Goal: Task Accomplishment & Management: Manage account settings

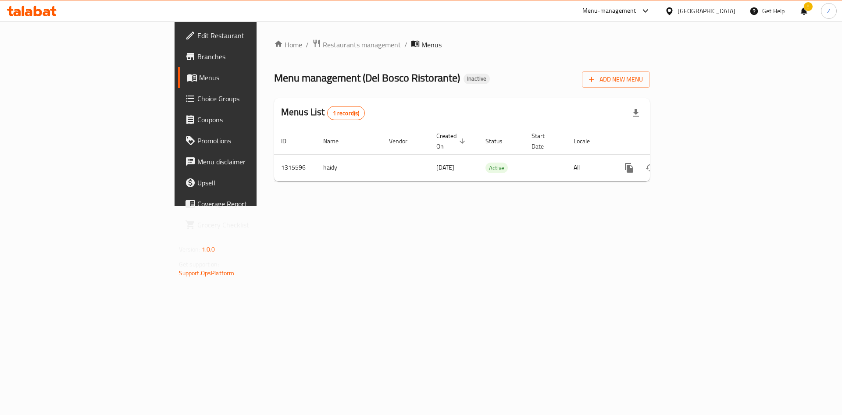
click at [323, 46] on span "Restaurants management" at bounding box center [362, 44] width 78 height 11
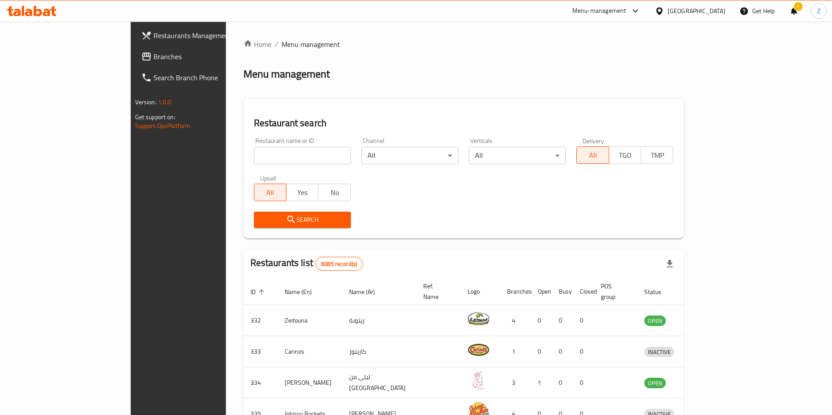
click at [254, 151] on input "search" at bounding box center [302, 156] width 97 height 18
click at [243, 240] on div "Home / Menu management Menu management Restaurant search Restaurant name or ID …" at bounding box center [463, 342] width 441 height 607
click at [261, 220] on span "Search" at bounding box center [302, 219] width 83 height 11
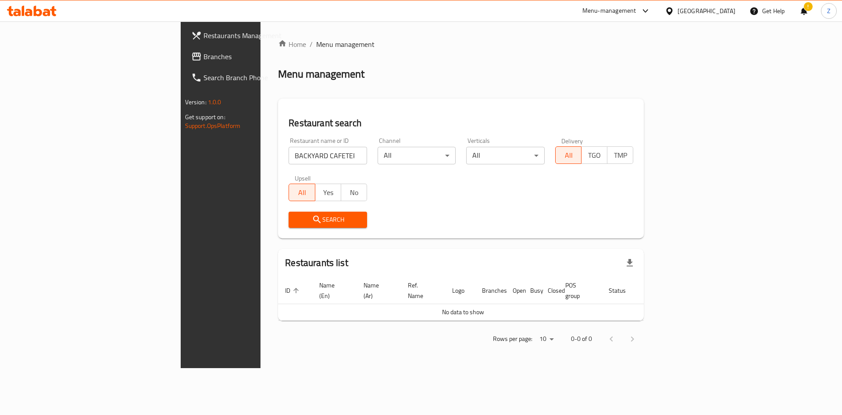
click at [288, 159] on input "BACKYARD CAFETERIA" at bounding box center [327, 156] width 78 height 18
drag, startPoint x: 259, startPoint y: 157, endPoint x: 210, endPoint y: 150, distance: 49.2
click at [288, 150] on input "BACKYARD CAFETERIA" at bounding box center [327, 156] width 78 height 18
type input "BACKYARD"
click button "Search" at bounding box center [327, 220] width 78 height 16
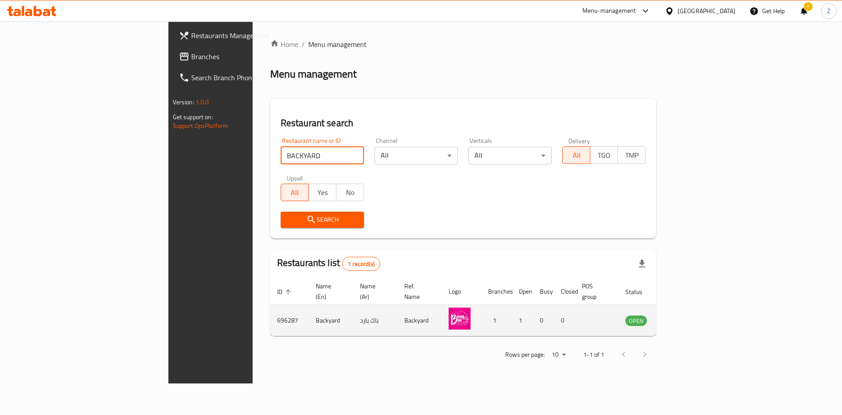
click at [682, 315] on icon "enhanced table" at bounding box center [676, 320] width 11 height 11
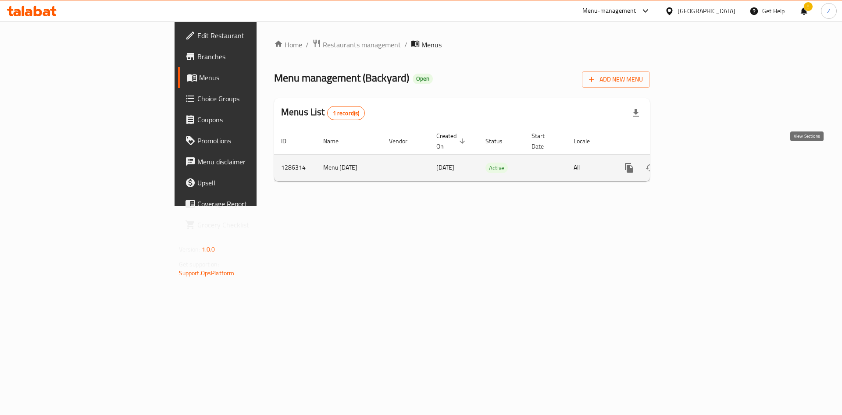
click at [697, 163] on icon "enhanced table" at bounding box center [692, 168] width 11 height 11
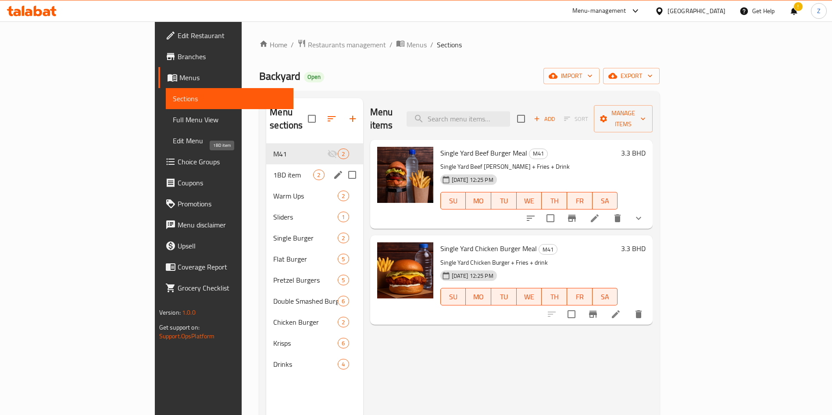
click at [273, 170] on span "1BD item" at bounding box center [293, 175] width 40 height 11
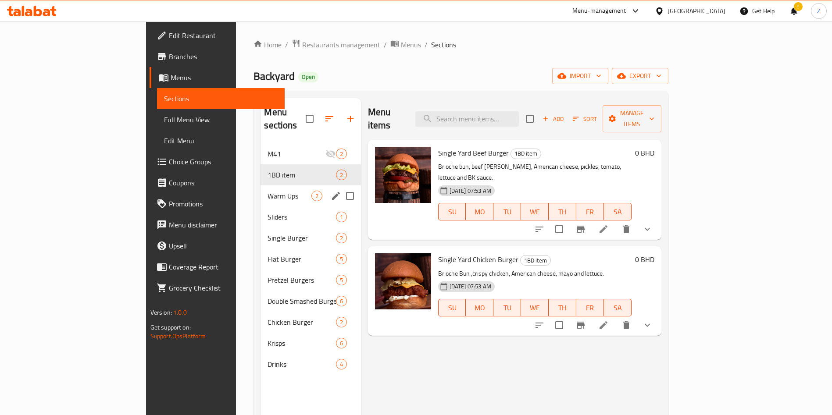
click at [267, 191] on span "Warm Ups" at bounding box center [288, 196] width 43 height 11
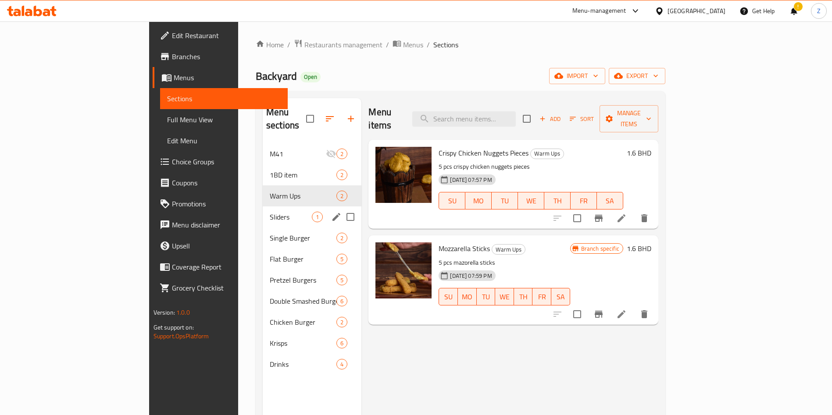
click at [263, 206] on div "Sliders 1" at bounding box center [312, 216] width 99 height 21
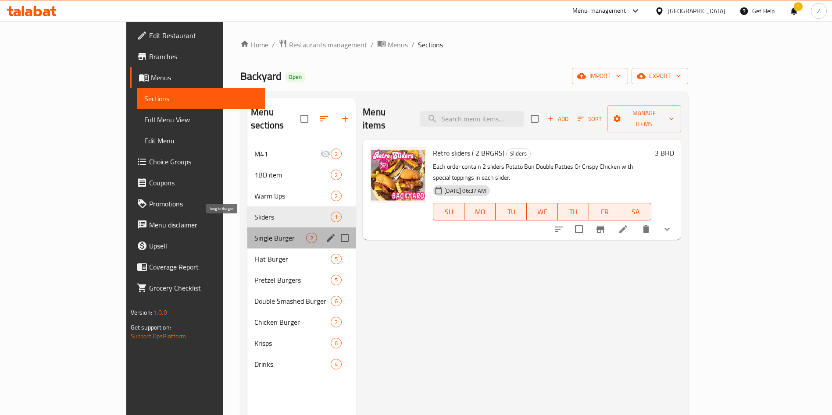
click at [254, 233] on span "Single Burger" at bounding box center [280, 238] width 52 height 11
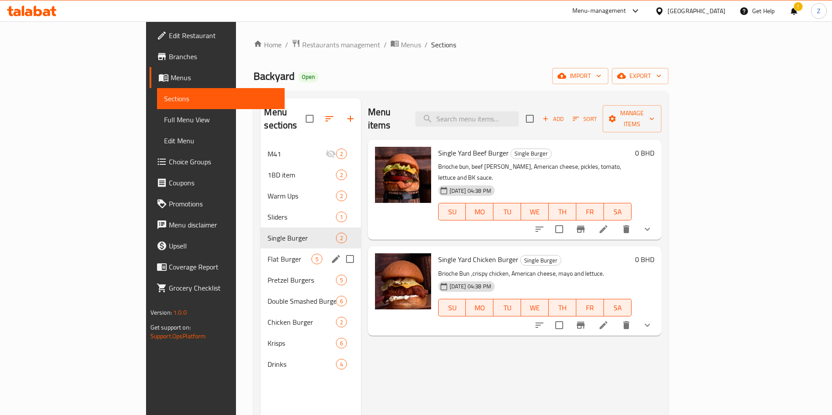
click at [260, 249] on div "Flat Burger 5" at bounding box center [310, 259] width 100 height 21
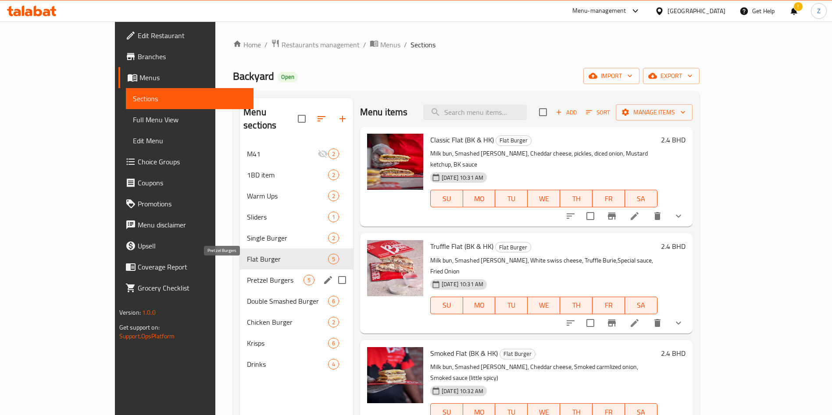
click at [247, 275] on span "Pretzel Burgers" at bounding box center [275, 280] width 57 height 11
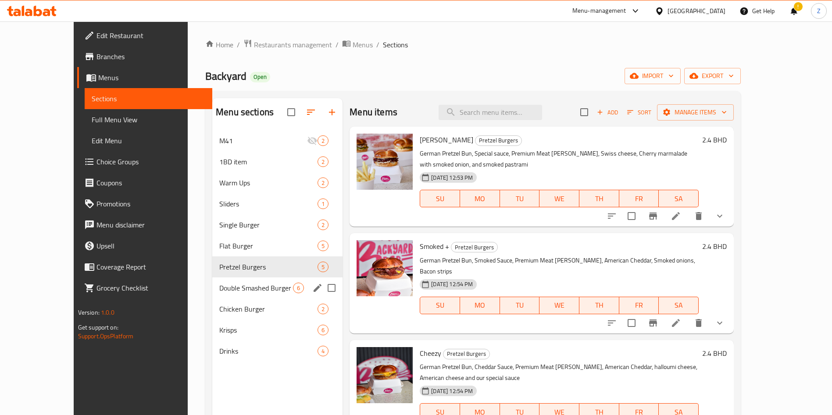
click at [217, 296] on div "Double Smashed Burger 6" at bounding box center [277, 287] width 130 height 21
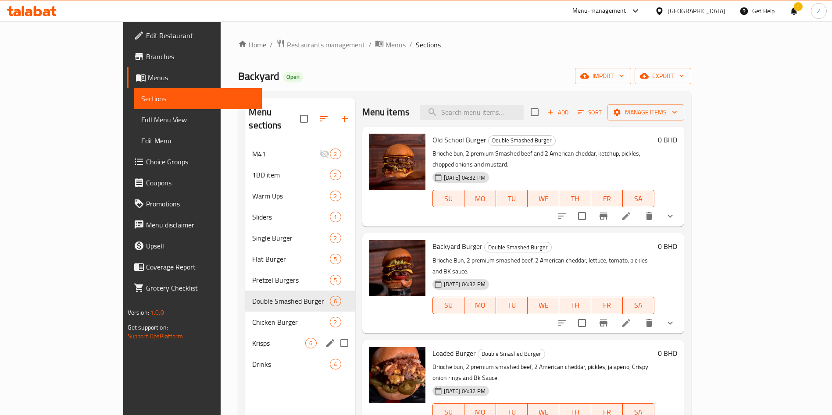
click at [252, 317] on span "Chicken Burger" at bounding box center [291, 322] width 78 height 11
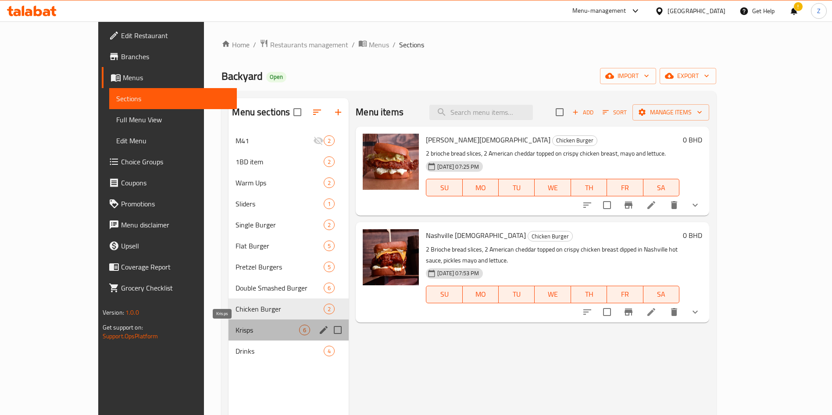
click at [235, 325] on span "Krisps" at bounding box center [267, 330] width 64 height 11
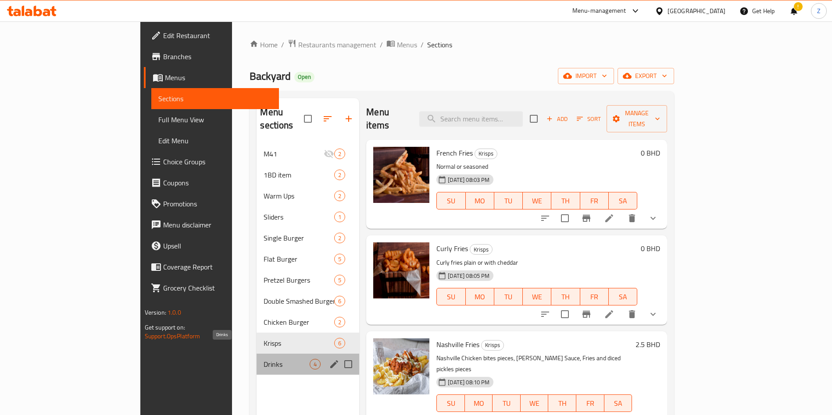
click at [263, 359] on span "Drinks" at bounding box center [286, 364] width 46 height 11
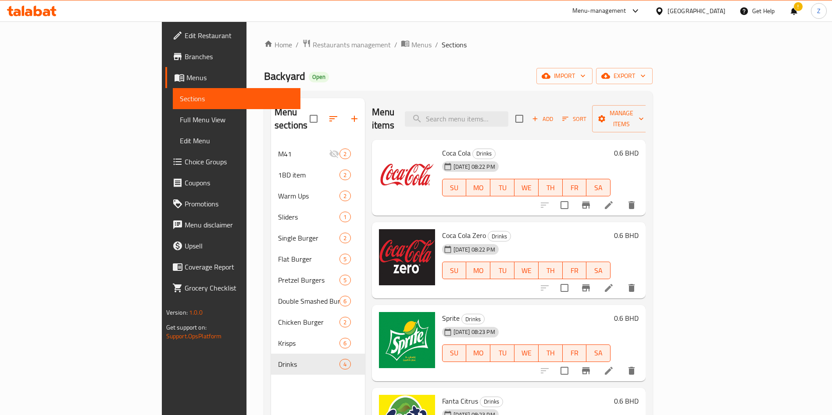
click at [426, 36] on div "Home / Restaurants management / Menus / Sections Backyard Open import export Me…" at bounding box center [457, 279] width 423 height 516
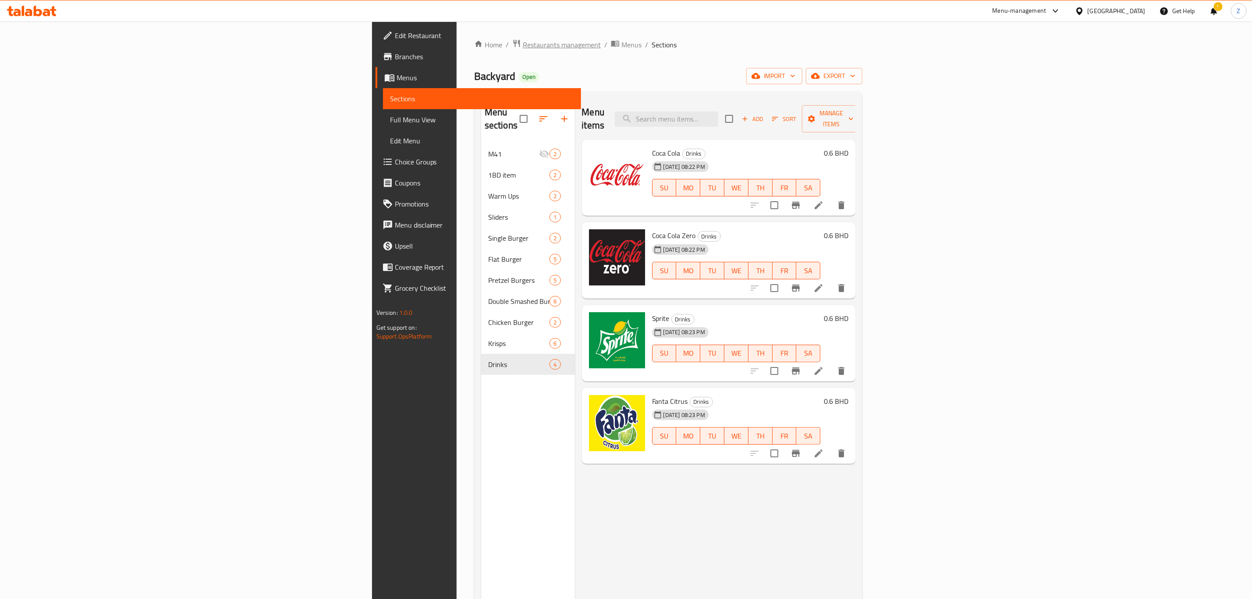
click at [523, 47] on span "Restaurants management" at bounding box center [562, 44] width 78 height 11
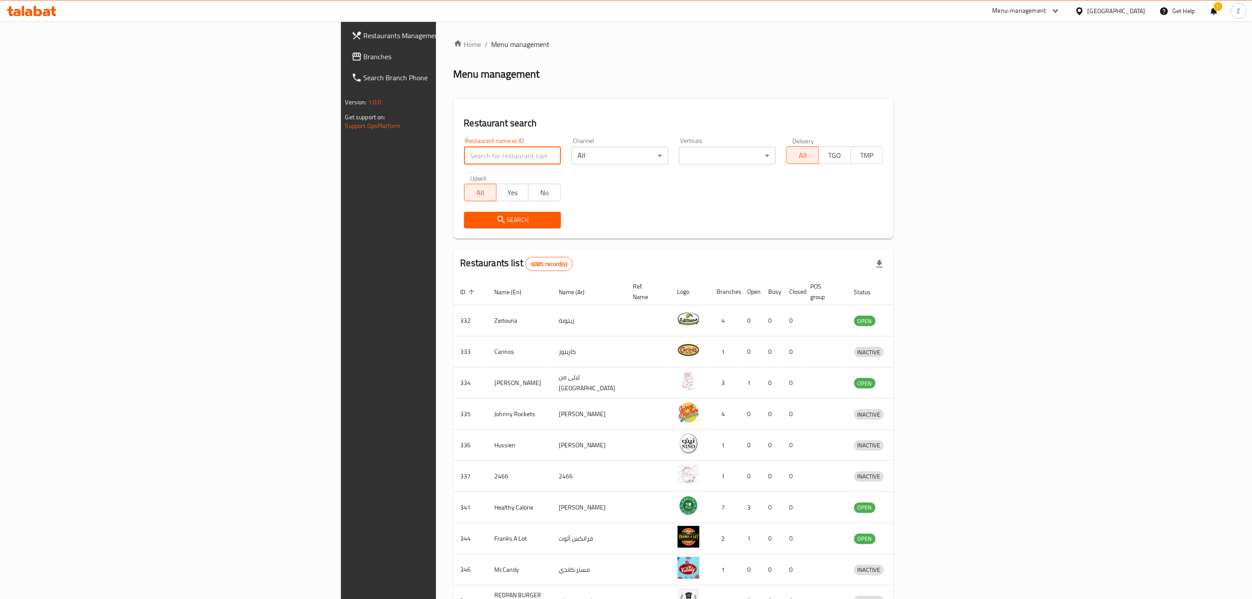
click at [464, 148] on input "search" at bounding box center [512, 156] width 97 height 18
type input "my taste"
click at [471, 225] on span "Search" at bounding box center [512, 219] width 83 height 11
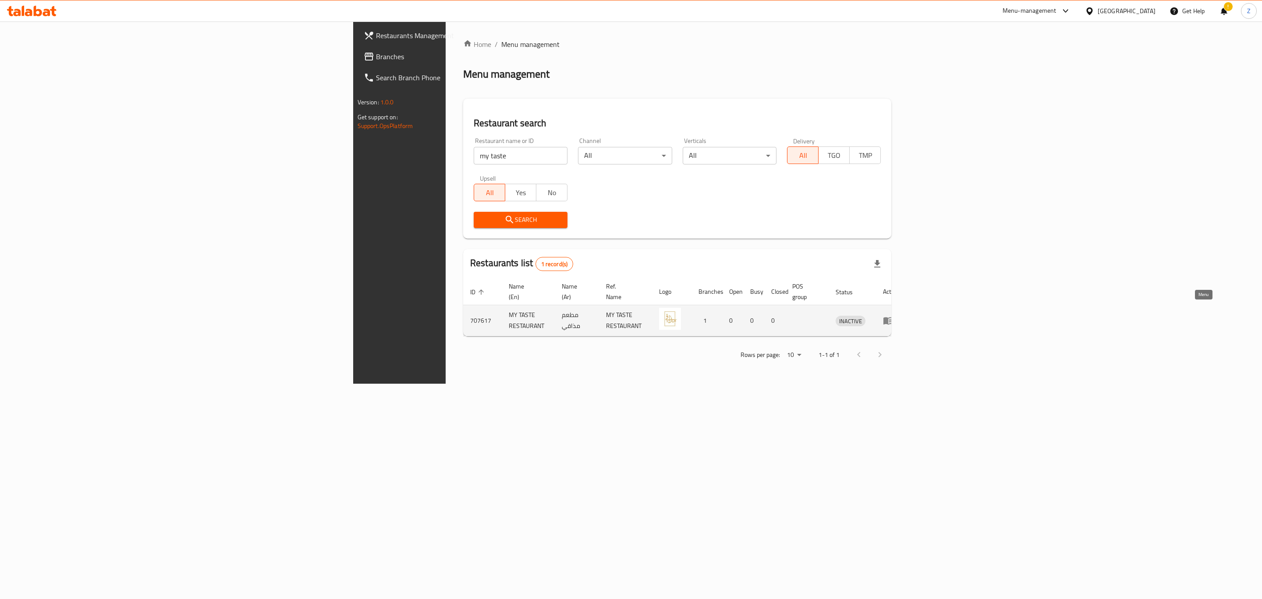
click at [831, 315] on link "enhanced table" at bounding box center [891, 320] width 16 height 11
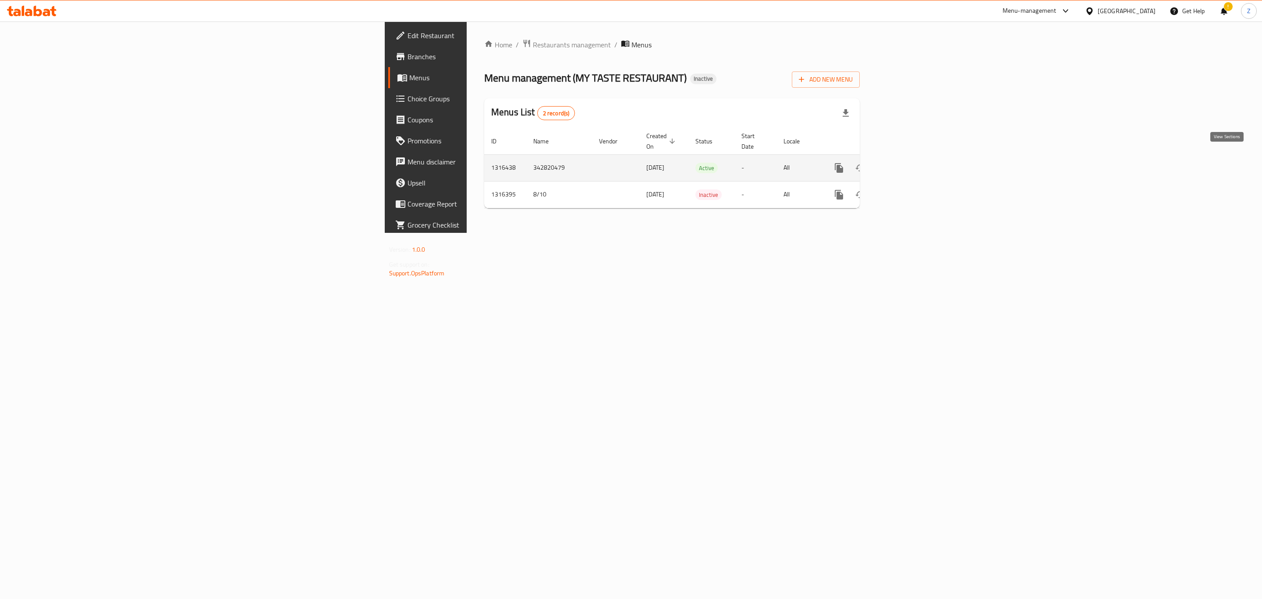
click at [831, 163] on icon "enhanced table" at bounding box center [902, 168] width 11 height 11
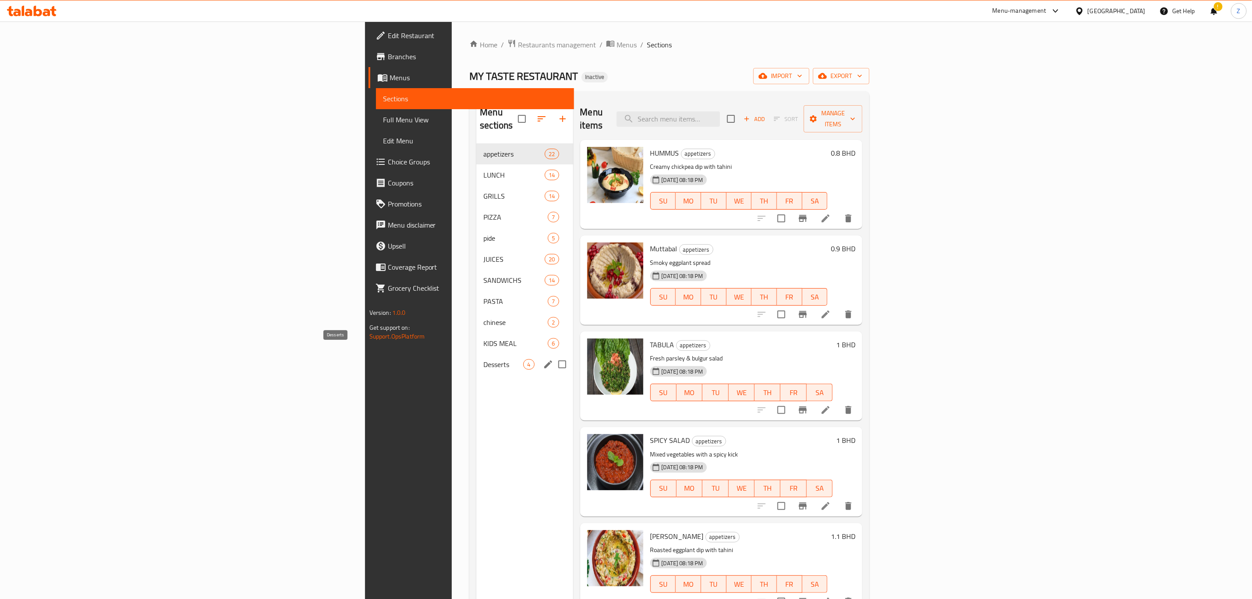
click at [483, 359] on span "Desserts" at bounding box center [503, 364] width 40 height 11
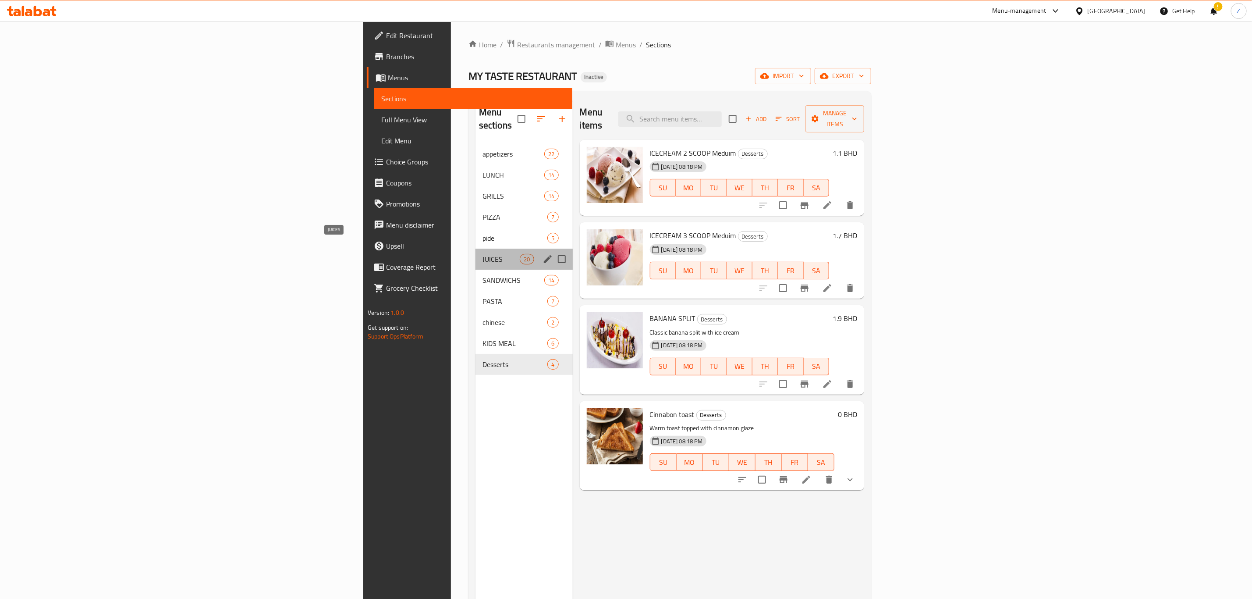
click at [483, 254] on span "JUICES" at bounding box center [501, 259] width 37 height 11
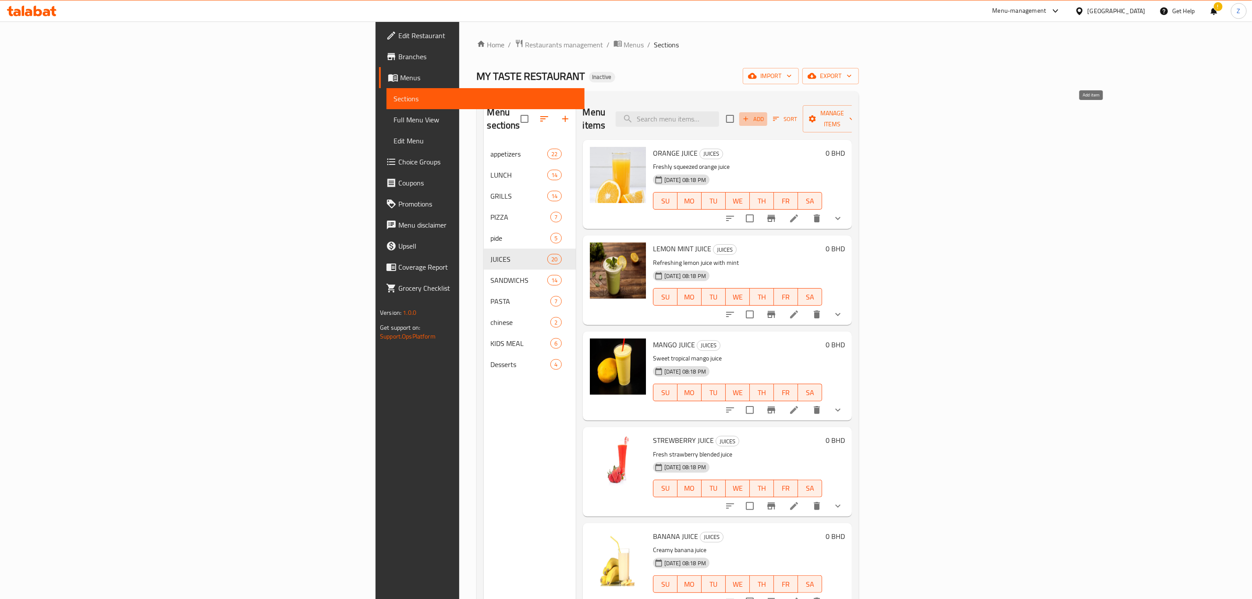
click at [765, 116] on span "Add" at bounding box center [754, 119] width 24 height 10
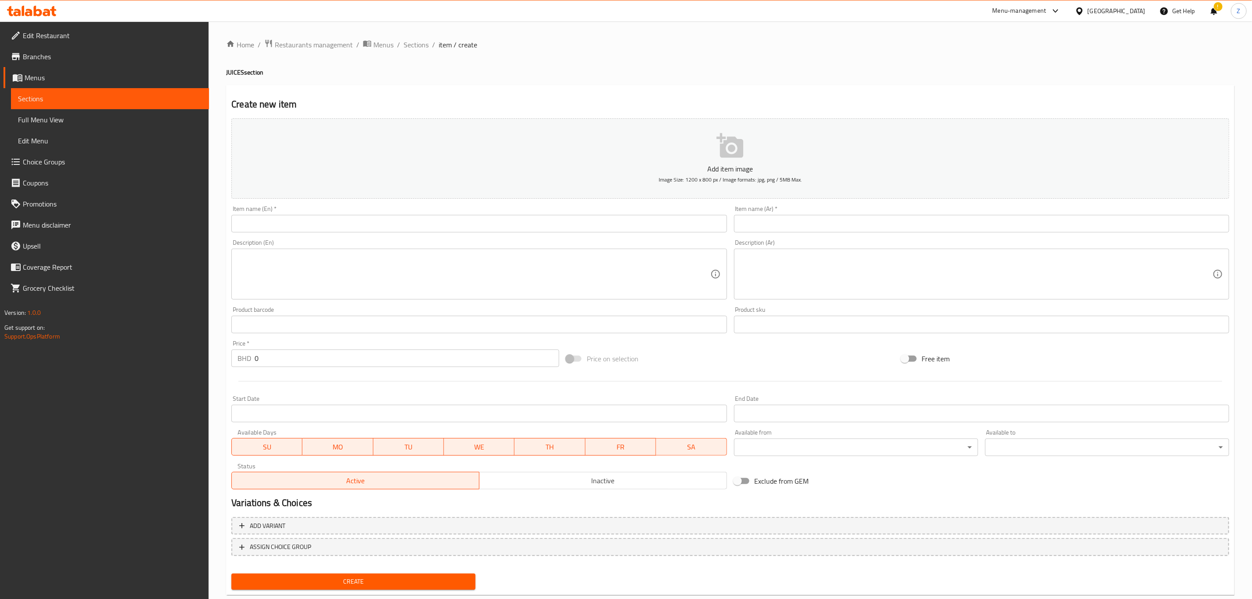
click at [282, 225] on input "text" at bounding box center [478, 224] width 495 height 18
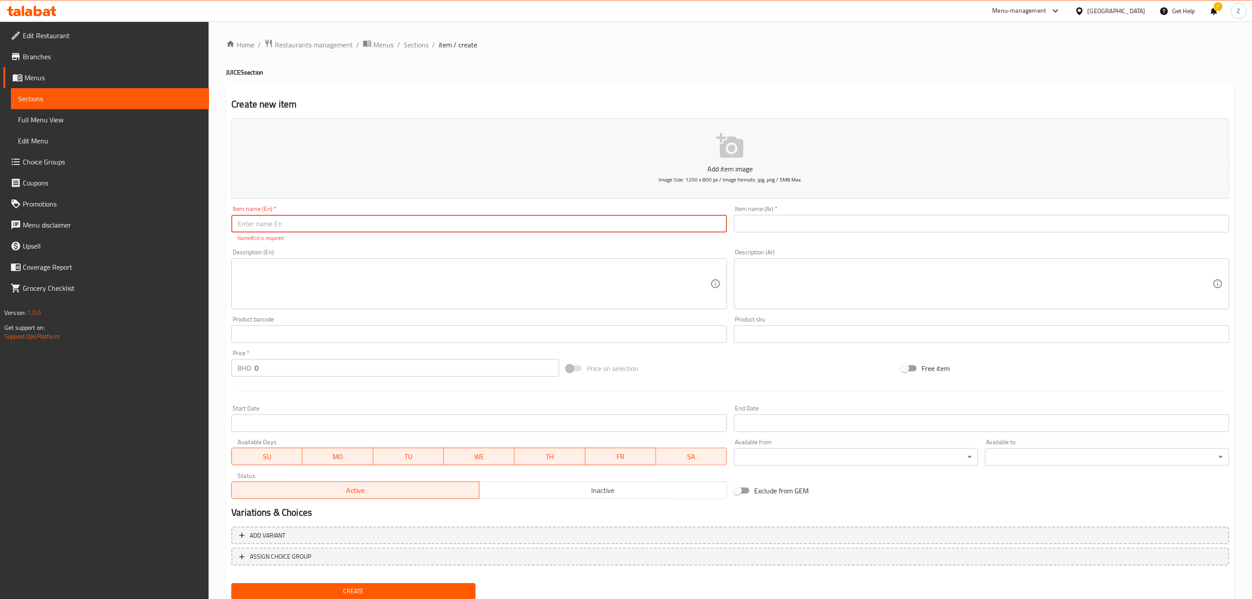
click at [323, 228] on input "text" at bounding box center [478, 224] width 495 height 18
paste input "ICED TEA PEACH"
type input "ICED TEA PEACH"
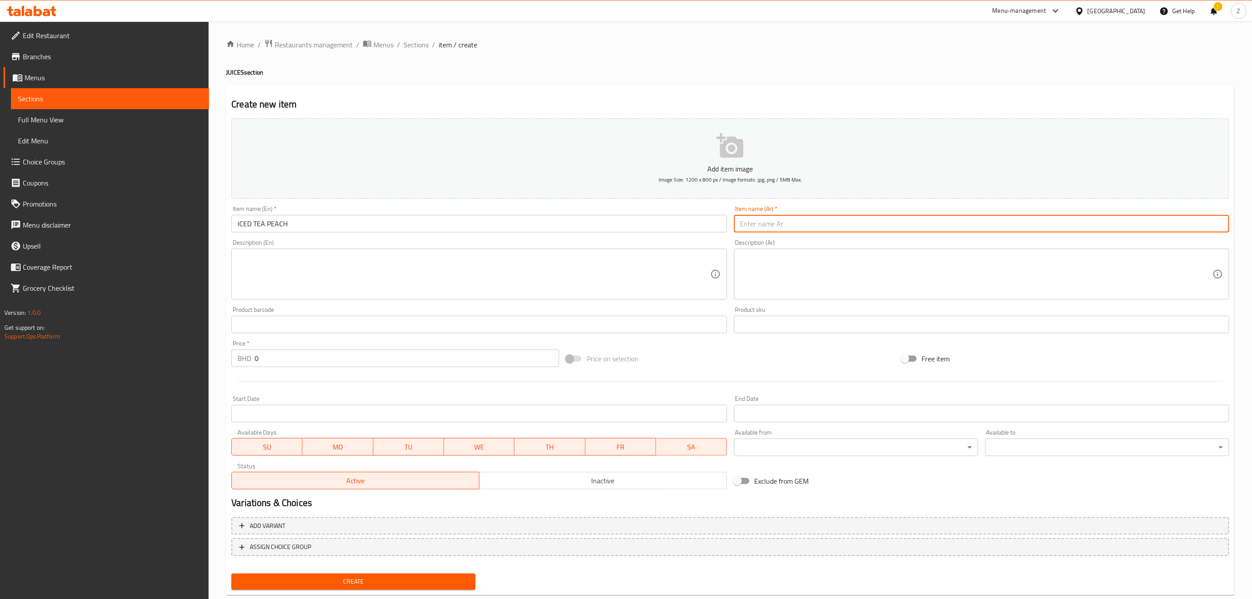
click at [771, 222] on input "text" at bounding box center [981, 224] width 495 height 18
paste input "شاي مثلج بالخوخ"
type input "شاي مثلج بالخوخ"
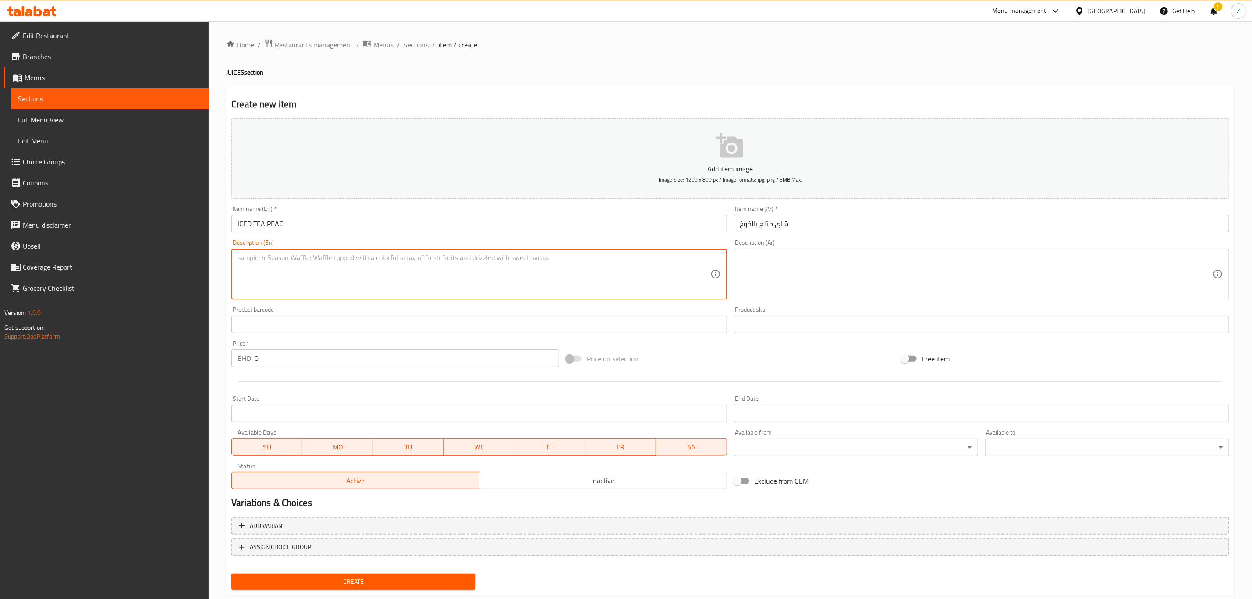
click at [334, 277] on textarea at bounding box center [474, 274] width 473 height 42
paste textarea "Refreshing chilled tea infused with peach flavor."
type textarea "Refreshing chilled tea infused with peach flavor."
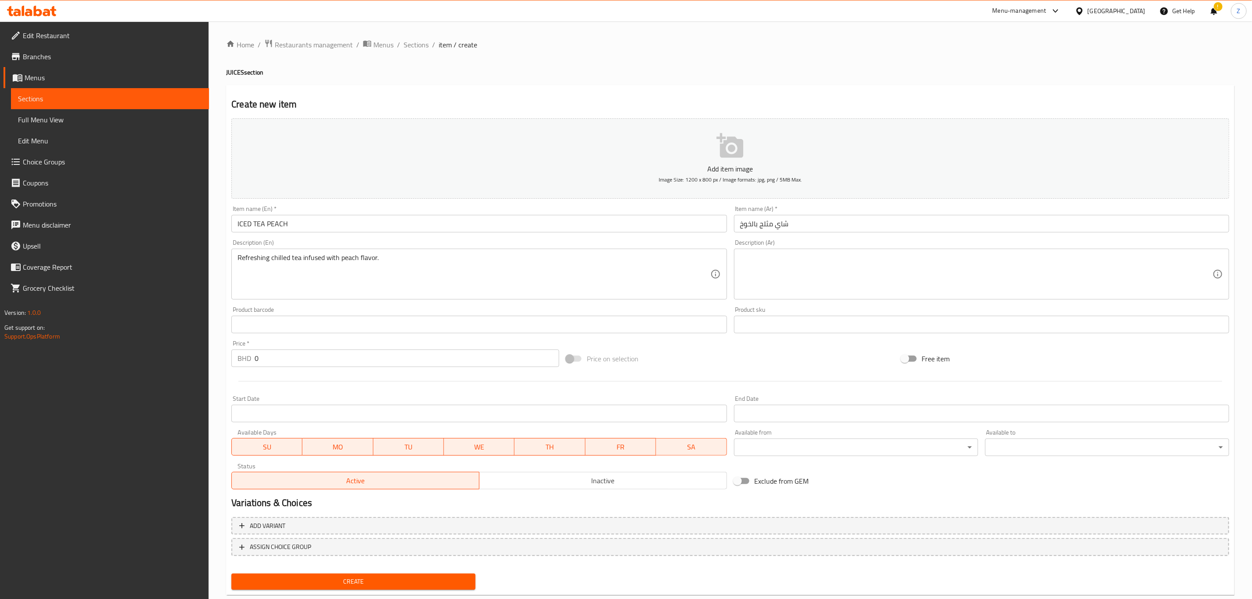
click at [831, 291] on textarea at bounding box center [976, 274] width 473 height 42
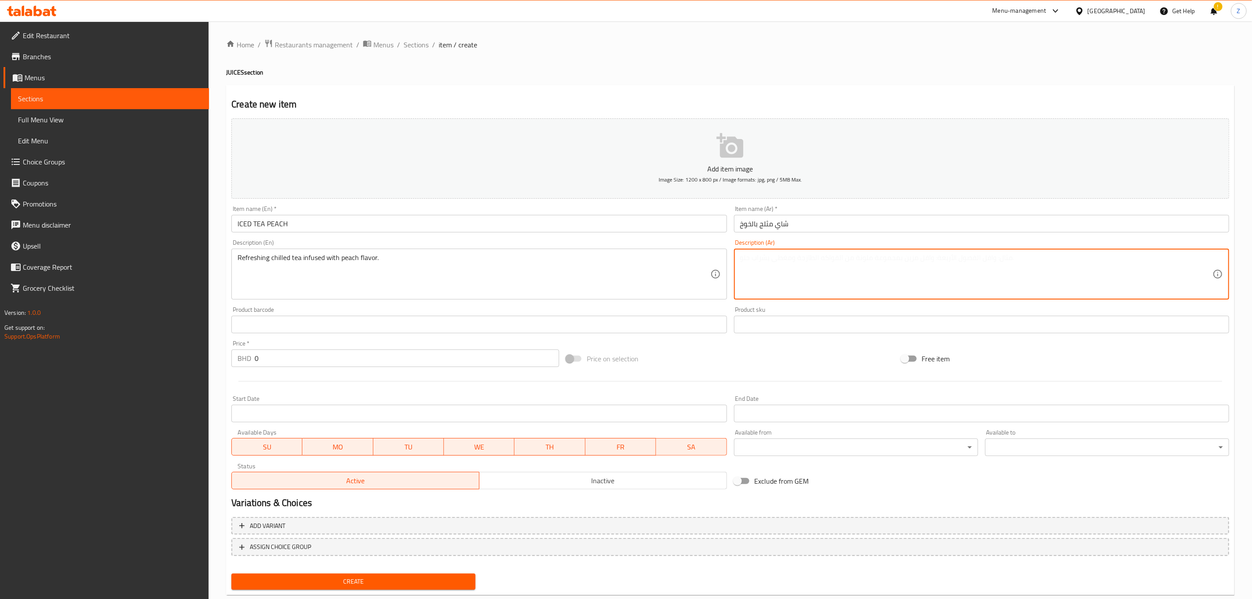
paste textarea "شاي بارد منعش بنكهة الخوخ."
type textarea "شاي بارد منعش بنكهة الخوخ."
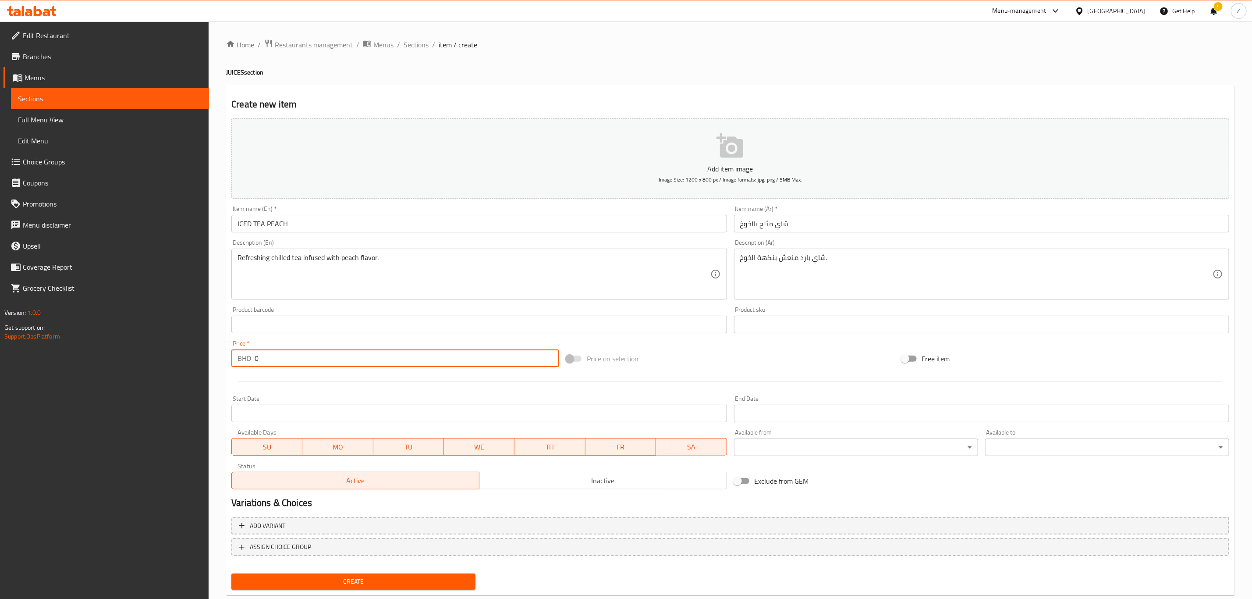
drag, startPoint x: 266, startPoint y: 358, endPoint x: 197, endPoint y: 352, distance: 69.1
click at [198, 352] on div "Edit Restaurant Branches Menus Sections Full Menu View Edit Menu Choice Groups …" at bounding box center [626, 320] width 1252 height 598
type input "1.3"
click at [363, 415] on span "Create" at bounding box center [353, 581] width 230 height 11
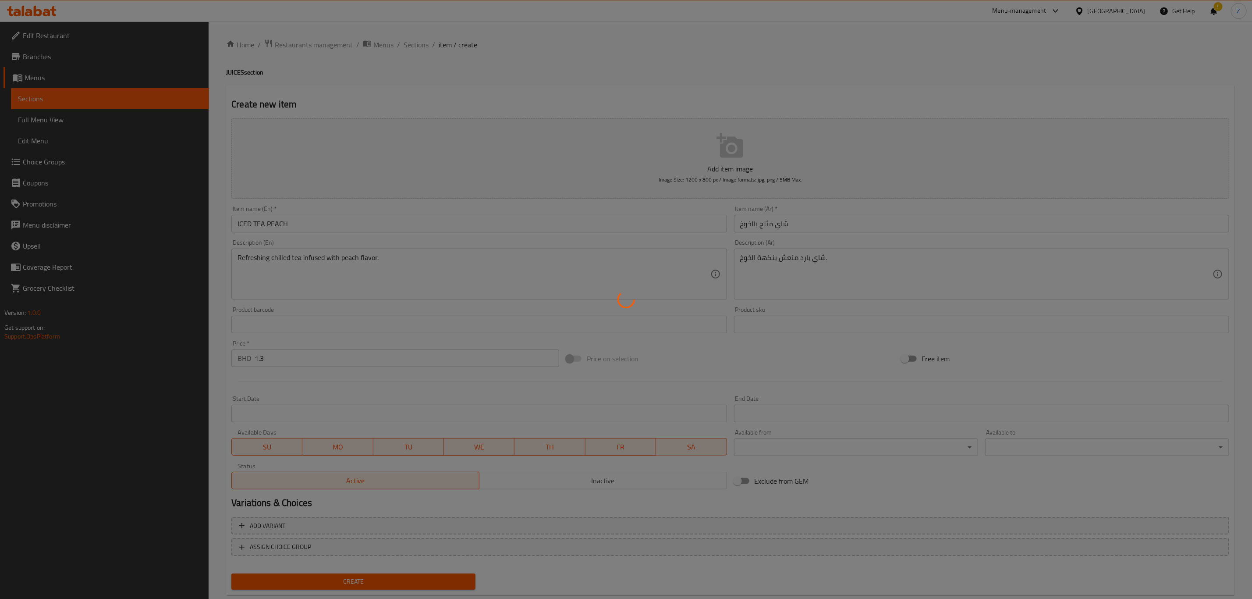
type input "0"
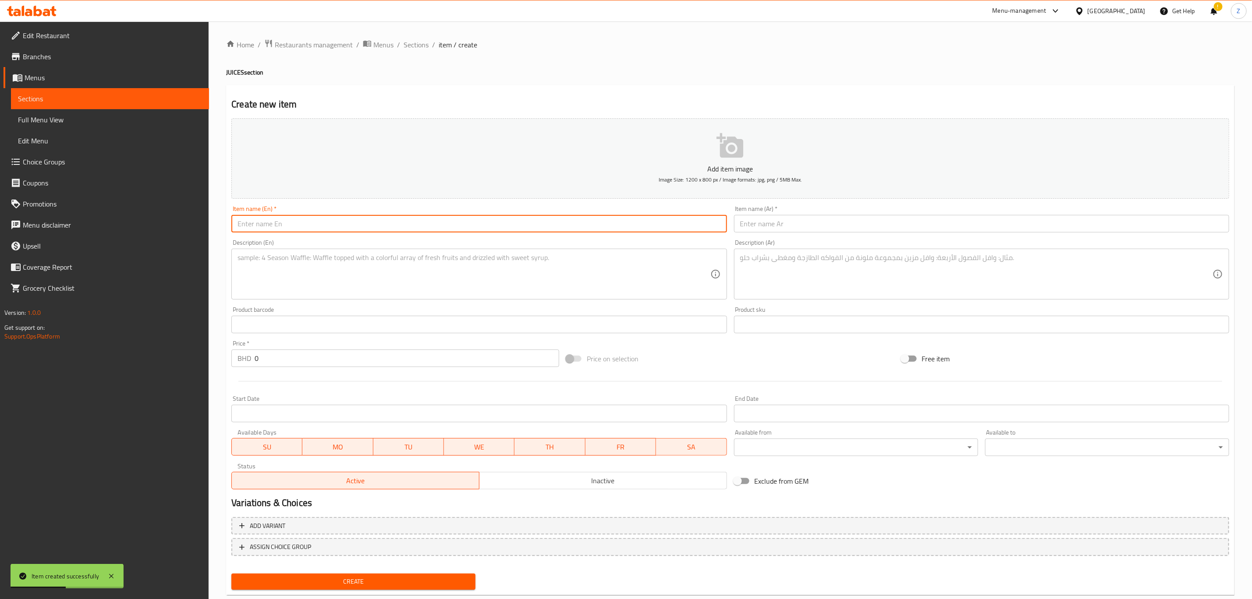
click at [279, 224] on input "text" at bounding box center [478, 224] width 495 height 18
paste input "ICED TEA LEMON"
type input "ICED TEA LEMON"
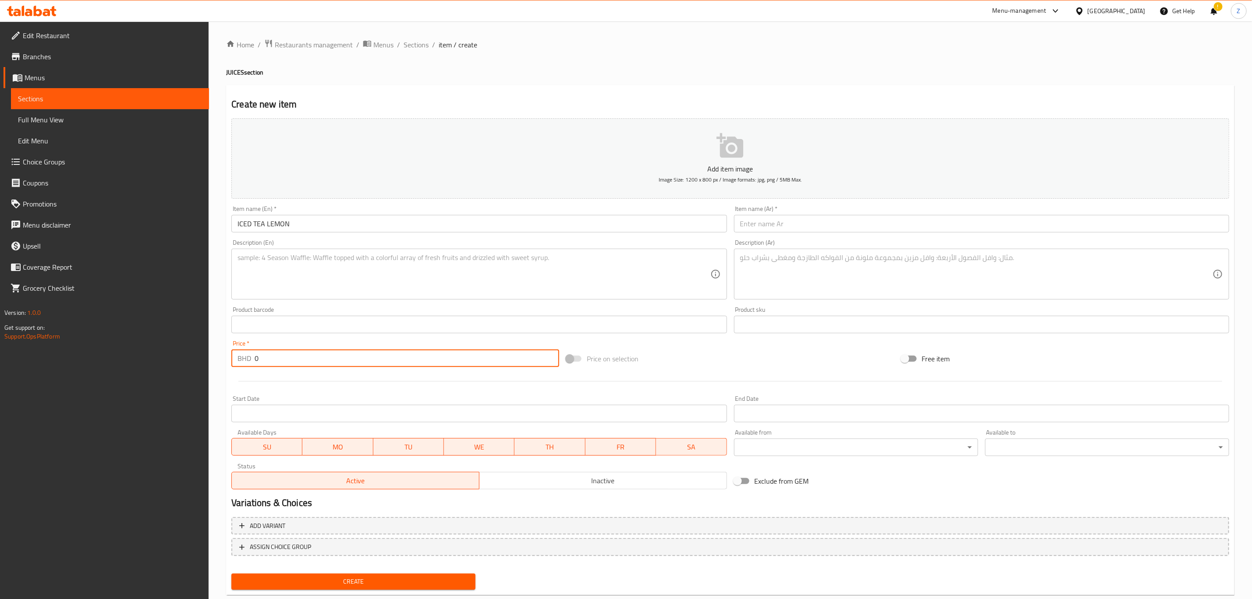
click at [272, 355] on input "0" at bounding box center [407, 358] width 305 height 18
drag, startPoint x: 276, startPoint y: 355, endPoint x: 164, endPoint y: 342, distance: 113.4
click at [164, 342] on div "Edit Restaurant Branches Menus Sections Full Menu View Edit Menu Choice Groups …" at bounding box center [626, 320] width 1252 height 598
type input "1.3"
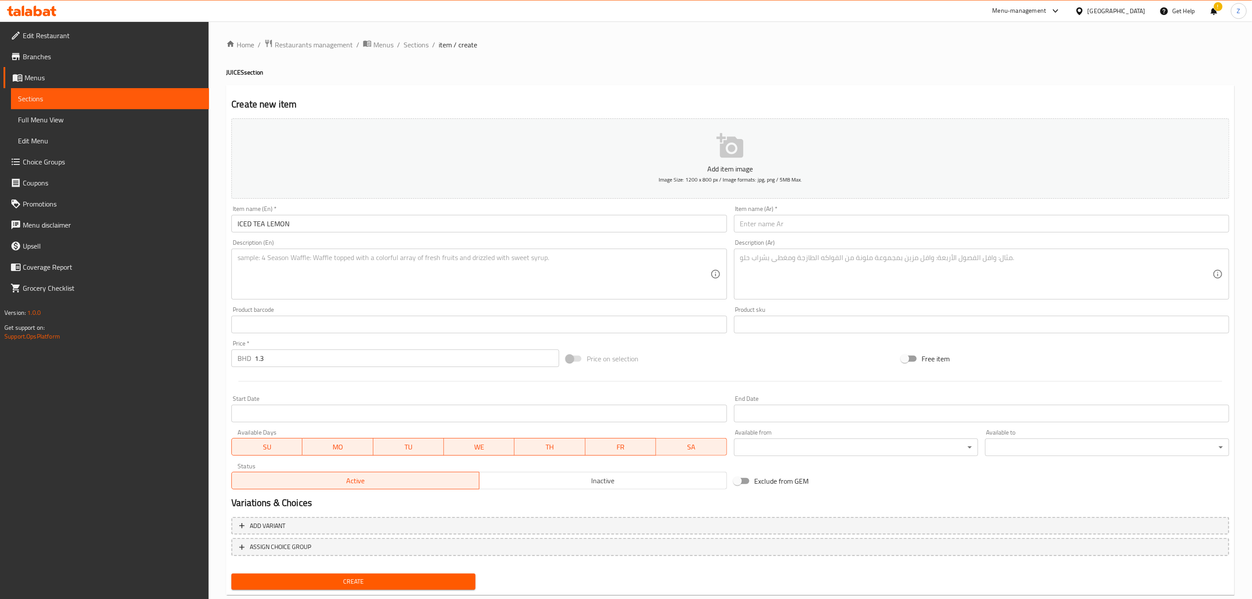
click at [487, 277] on textarea at bounding box center [474, 274] width 473 height 42
paste textarea "Refreshing chilled tea infused with lemon flavor."
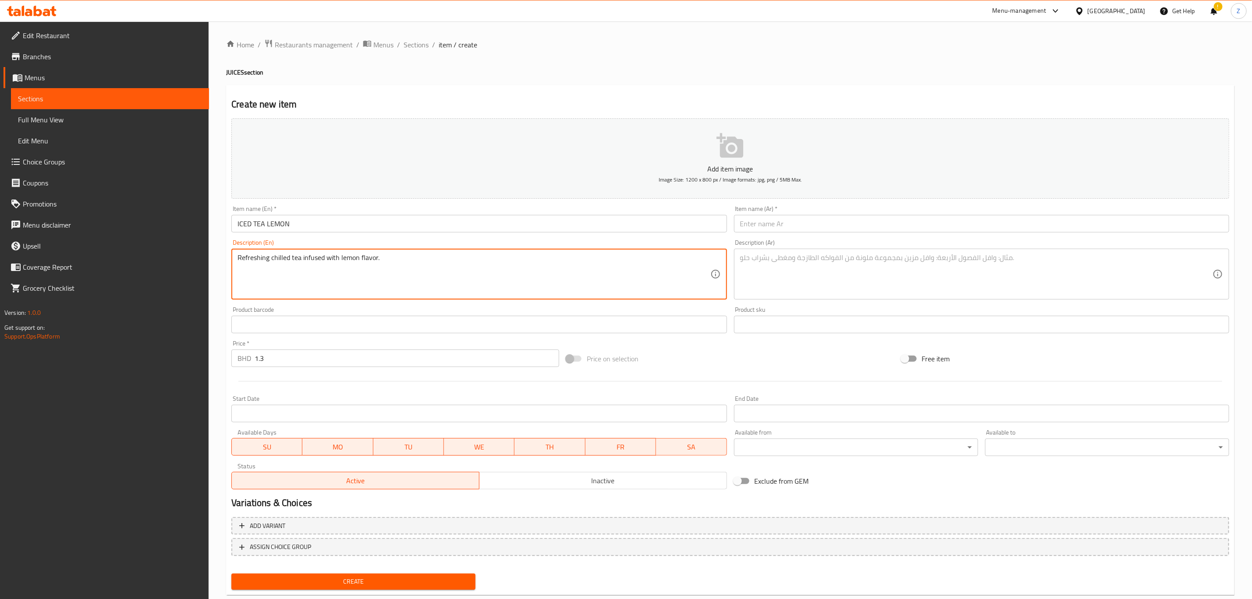
type textarea "Refreshing chilled tea infused with lemon flavor."
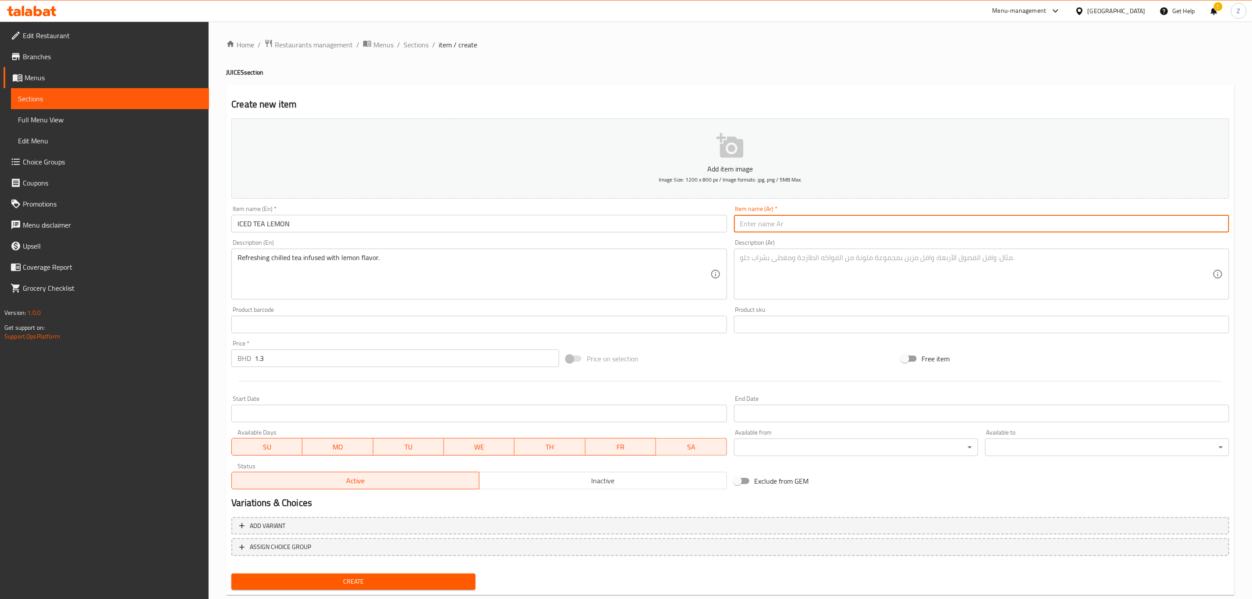
click at [815, 221] on input "text" at bounding box center [981, 224] width 495 height 18
paste input "شاي مثلج بالليمون"
type input "شاي مثلج بالليمون"
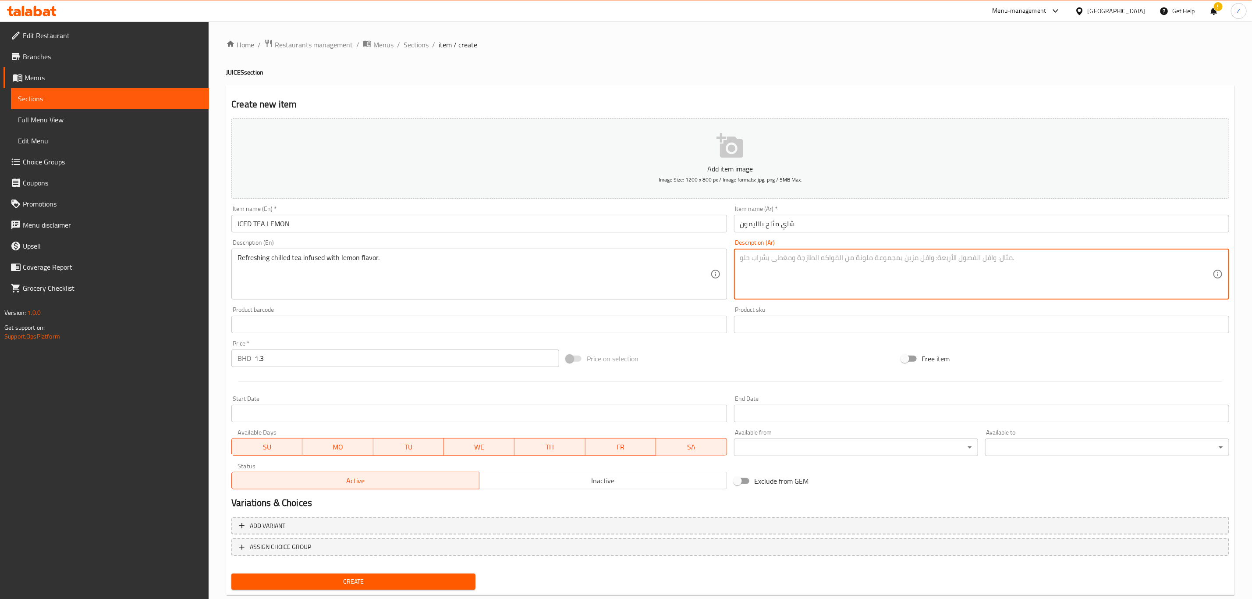
paste textarea "شاي بارد منعش بنكهة الليمون."
type textarea "شاي بارد منعش بنكهة الليمون."
click at [265, 415] on span "Create" at bounding box center [353, 581] width 230 height 11
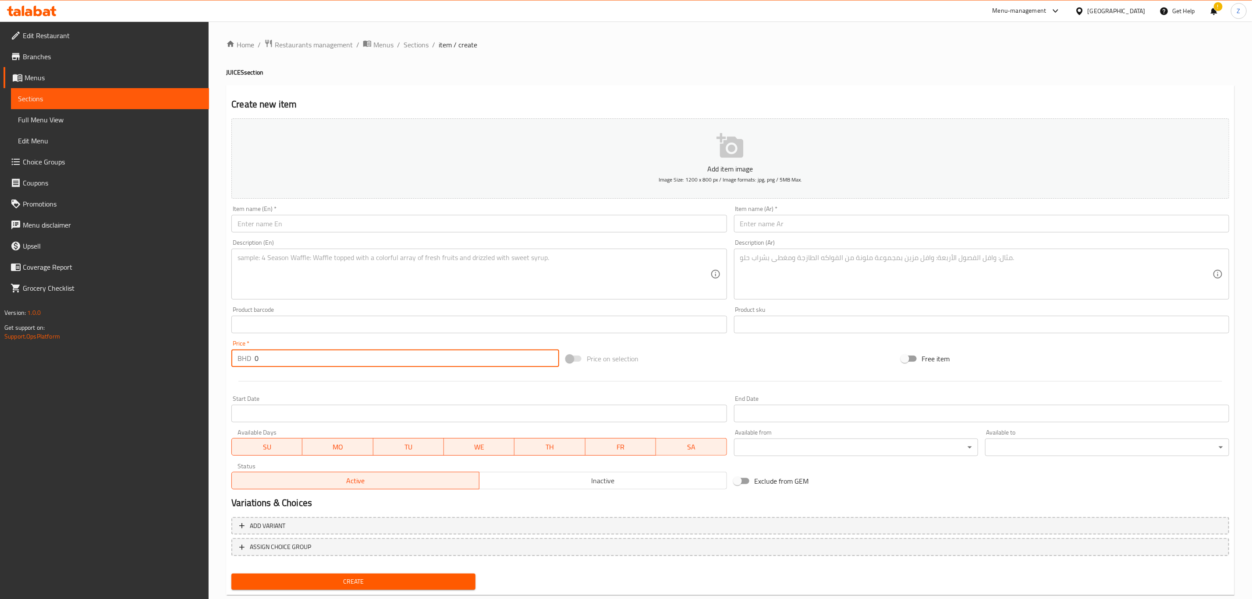
drag, startPoint x: 271, startPoint y: 360, endPoint x: 237, endPoint y: 352, distance: 35.1
click at [244, 353] on div "BHD 0 Price *" at bounding box center [395, 358] width 328 height 18
type input "0.7"
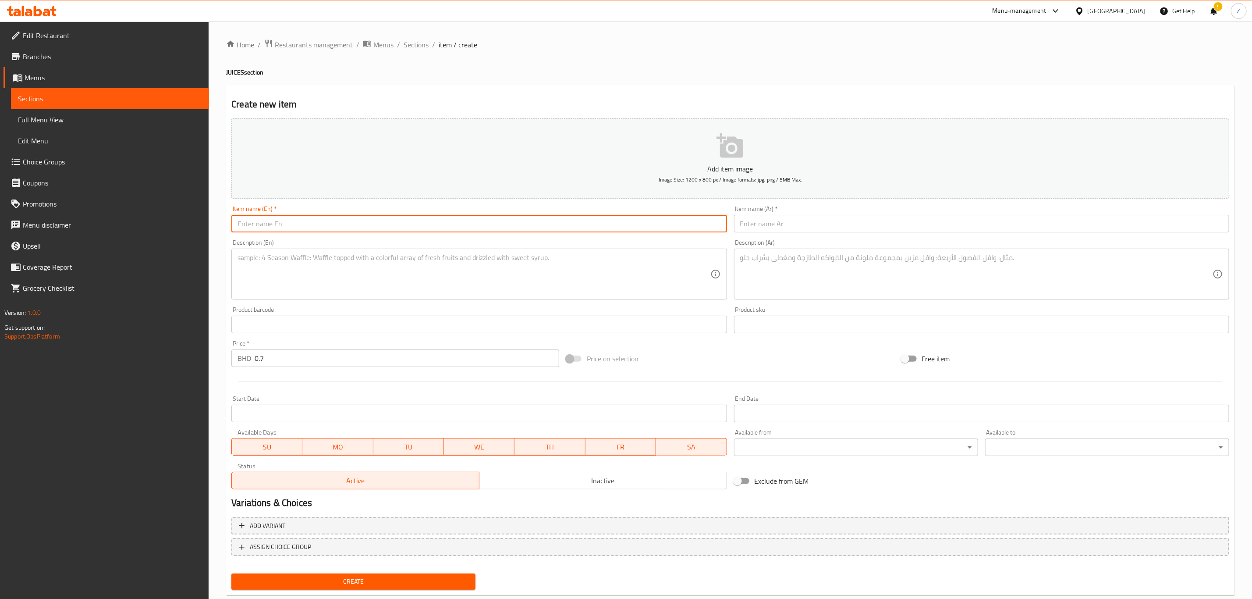
click at [273, 227] on input "text" at bounding box center [478, 224] width 495 height 18
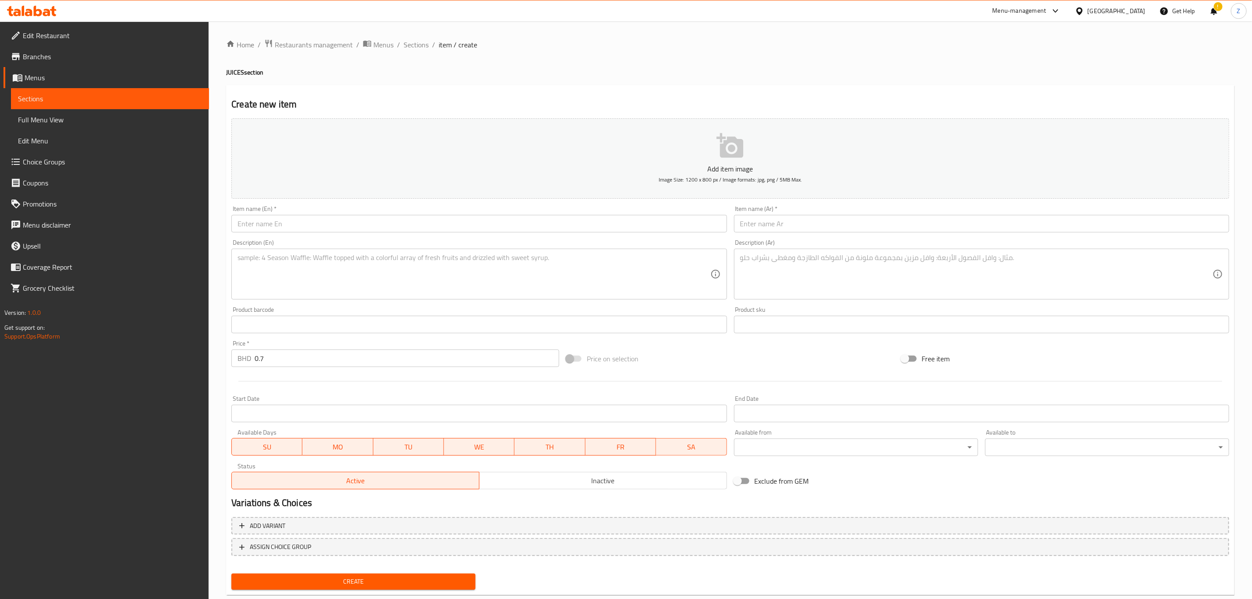
click at [291, 229] on input "text" at bounding box center [478, 224] width 495 height 18
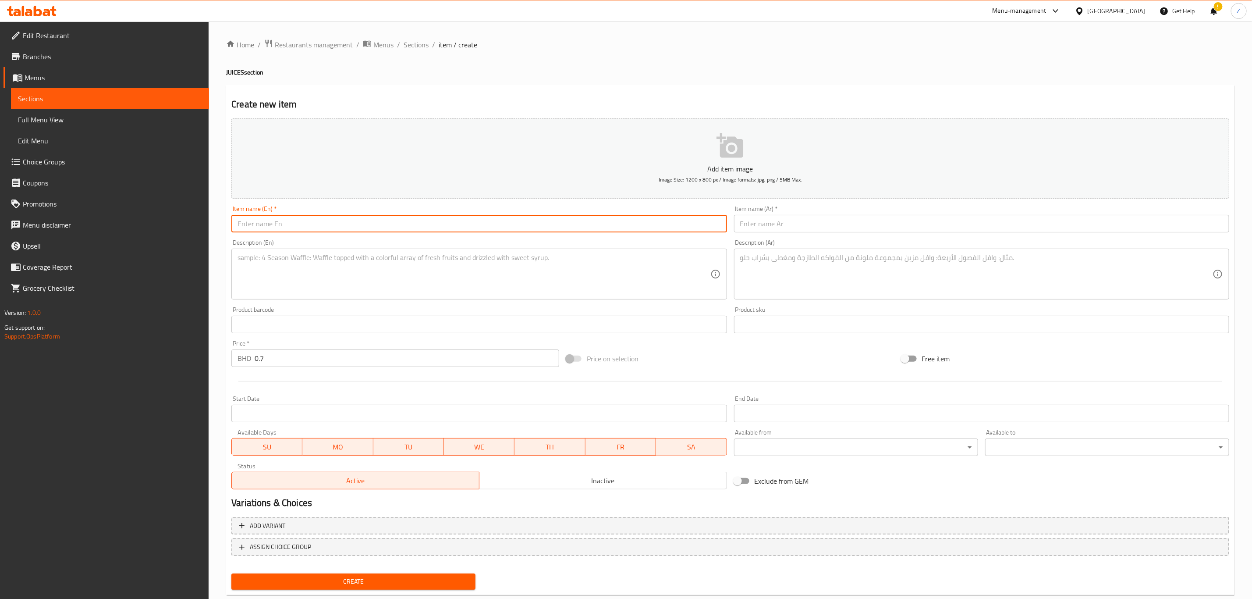
paste input "Karkadai"
type input "Karkadai"
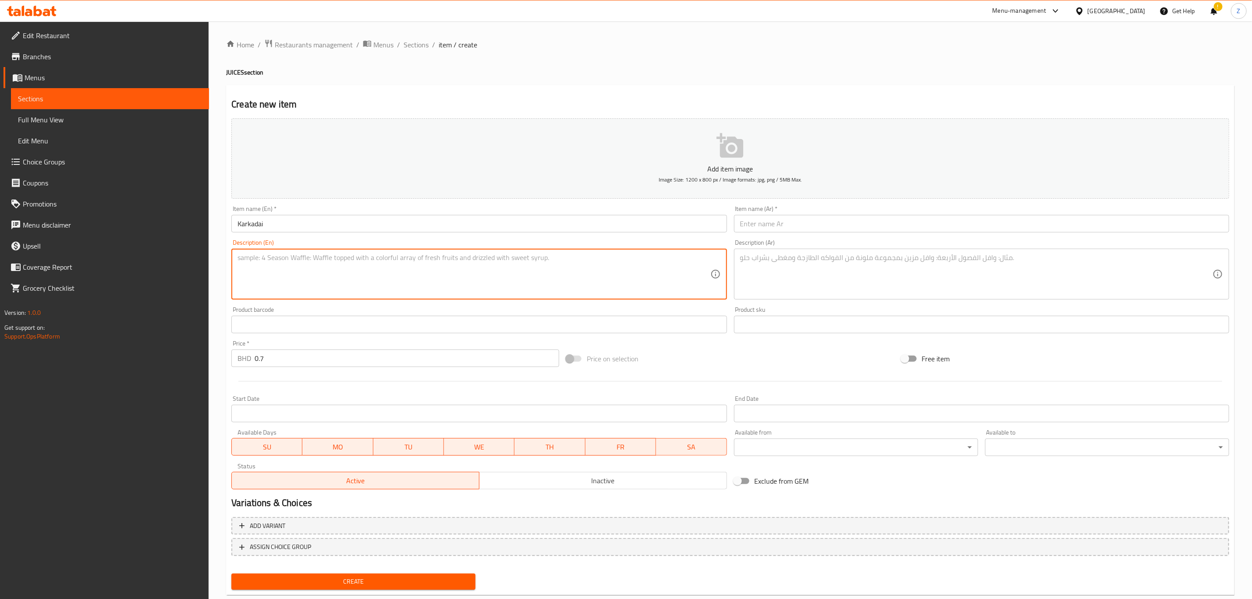
click at [397, 265] on textarea at bounding box center [474, 274] width 473 height 42
paste textarea "A refreshing hibiscus drink served chilled."
type textarea "A refreshing hibiscus drink served chilled."
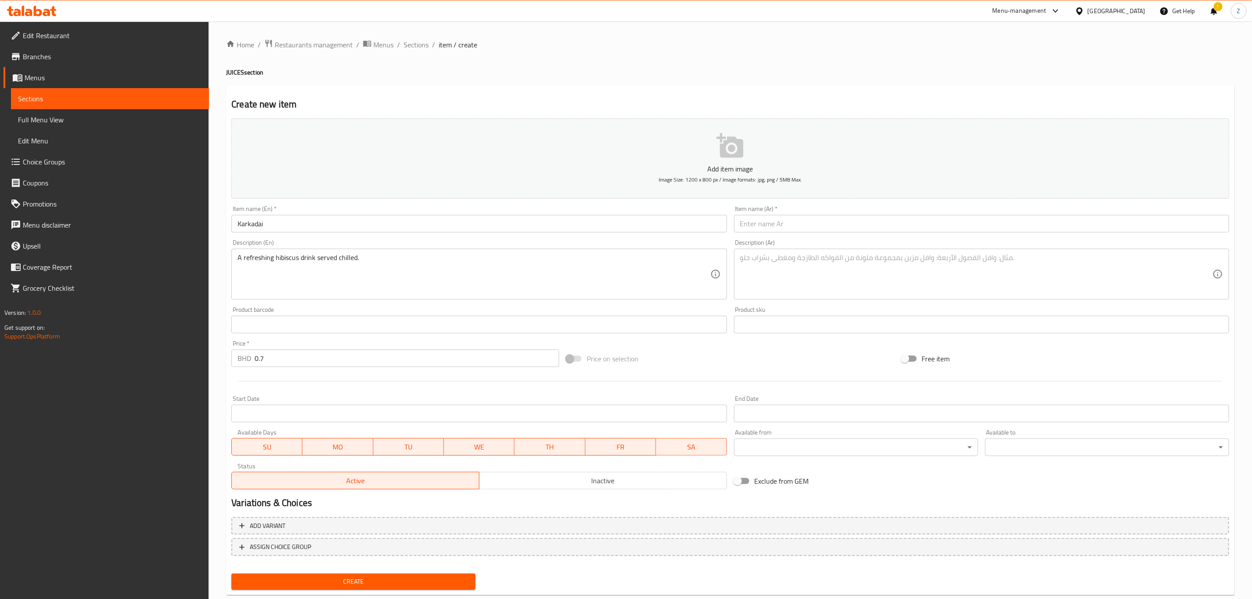
click at [811, 221] on input "text" at bounding box center [981, 224] width 495 height 18
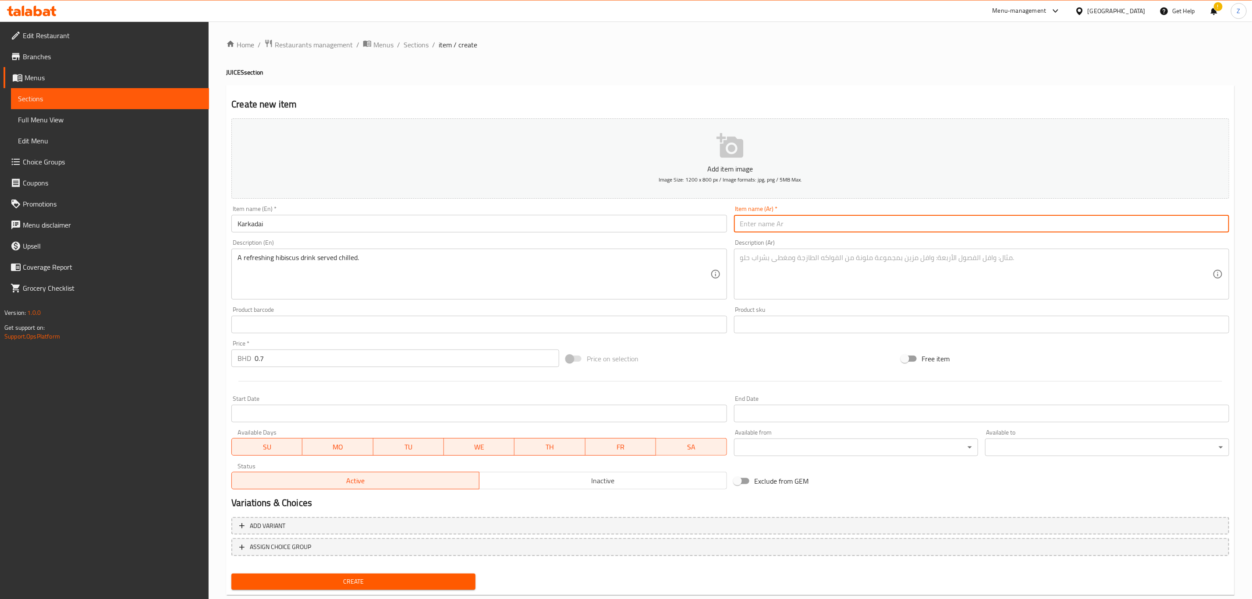
paste input "كركديه"
type input "كركديه"
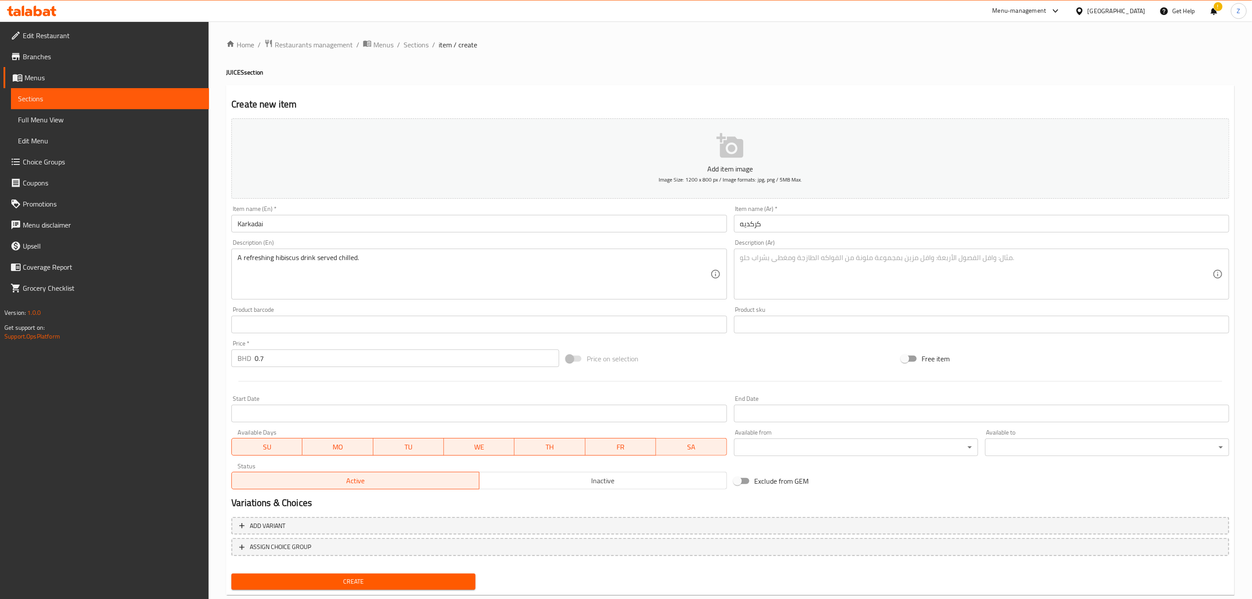
click at [802, 272] on textarea at bounding box center [976, 274] width 473 height 42
paste textarea "مشروب الكركديه المنعش يُقدَّم بارداً."
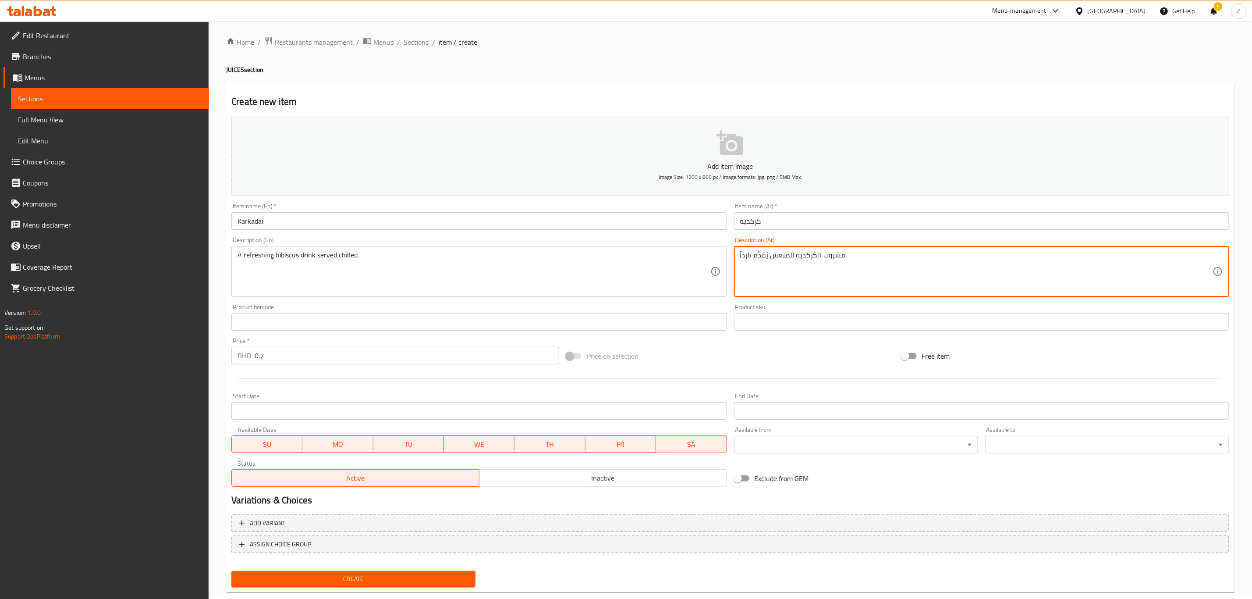
scroll to position [20, 0]
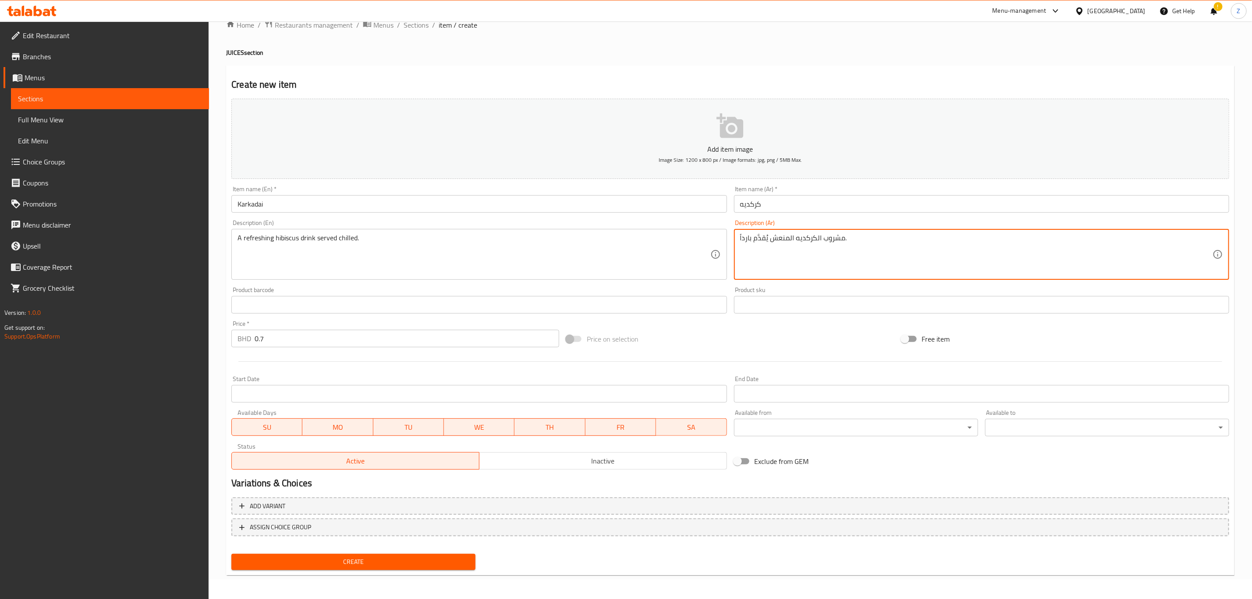
type textarea "مشروب الكركديه المنعش يُقدَّم بارداً."
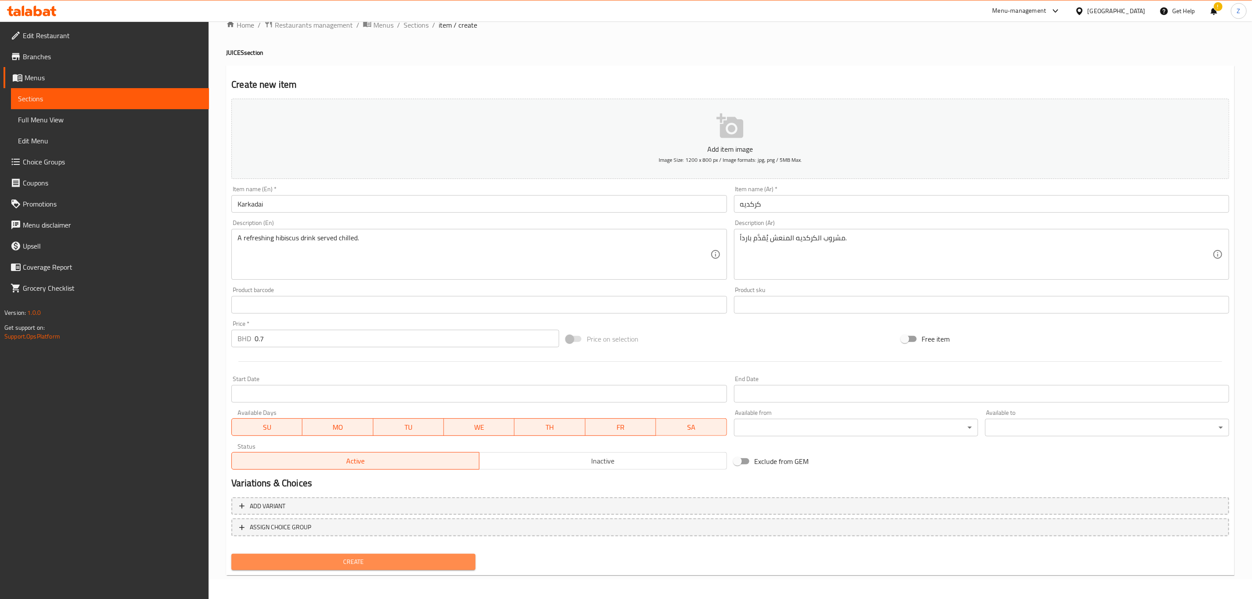
click at [382, 415] on span "Create" at bounding box center [353, 561] width 230 height 11
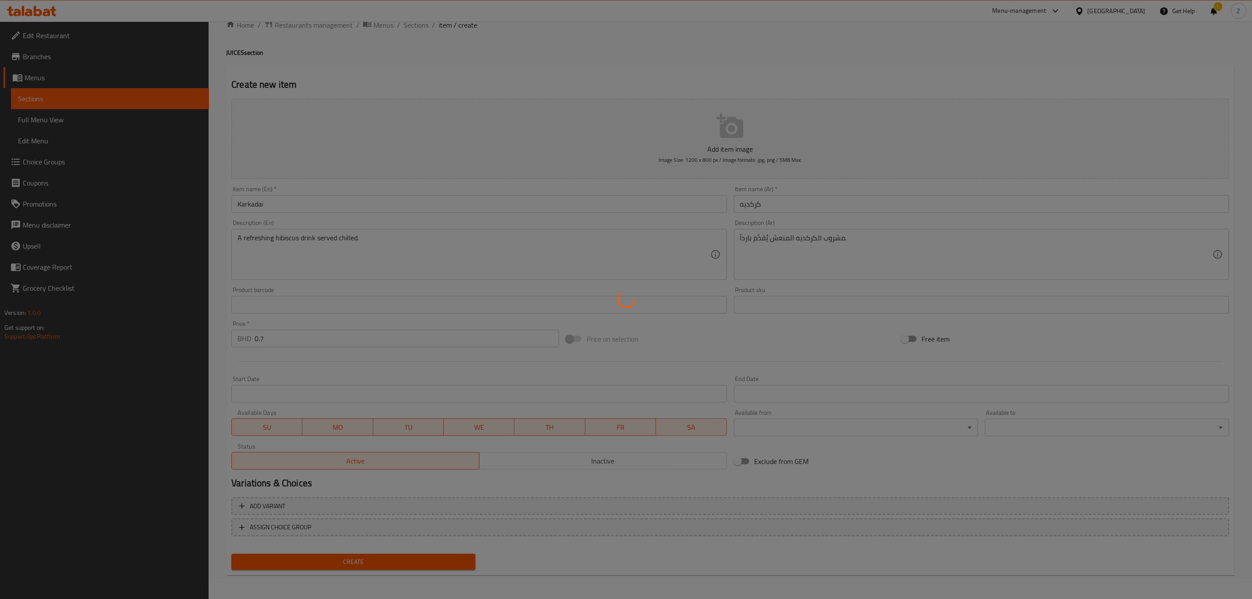
type input "0"
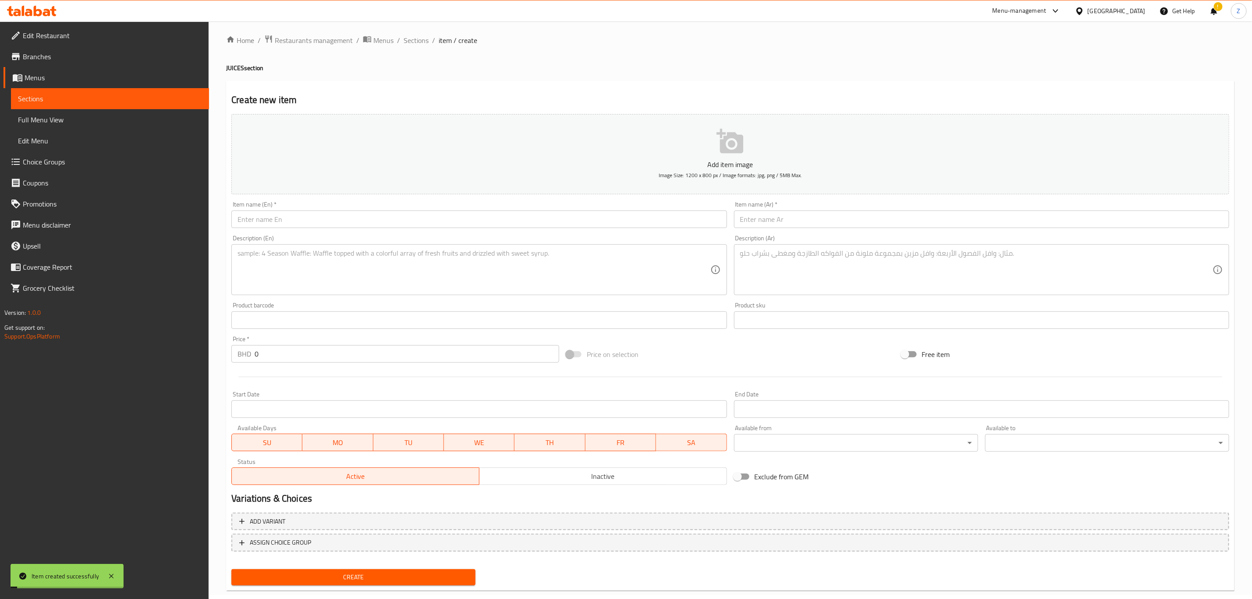
scroll to position [0, 0]
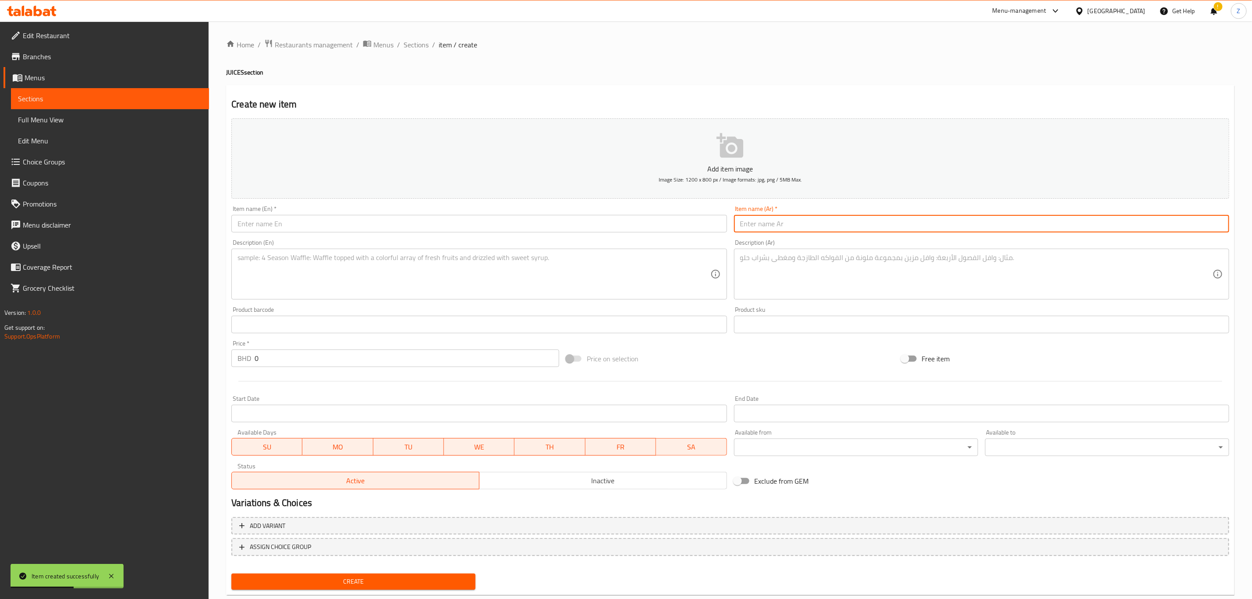
click at [812, 227] on input "text" at bounding box center [981, 224] width 495 height 18
paste input "موجيتو لافا"
type input "موجيتو لافا"
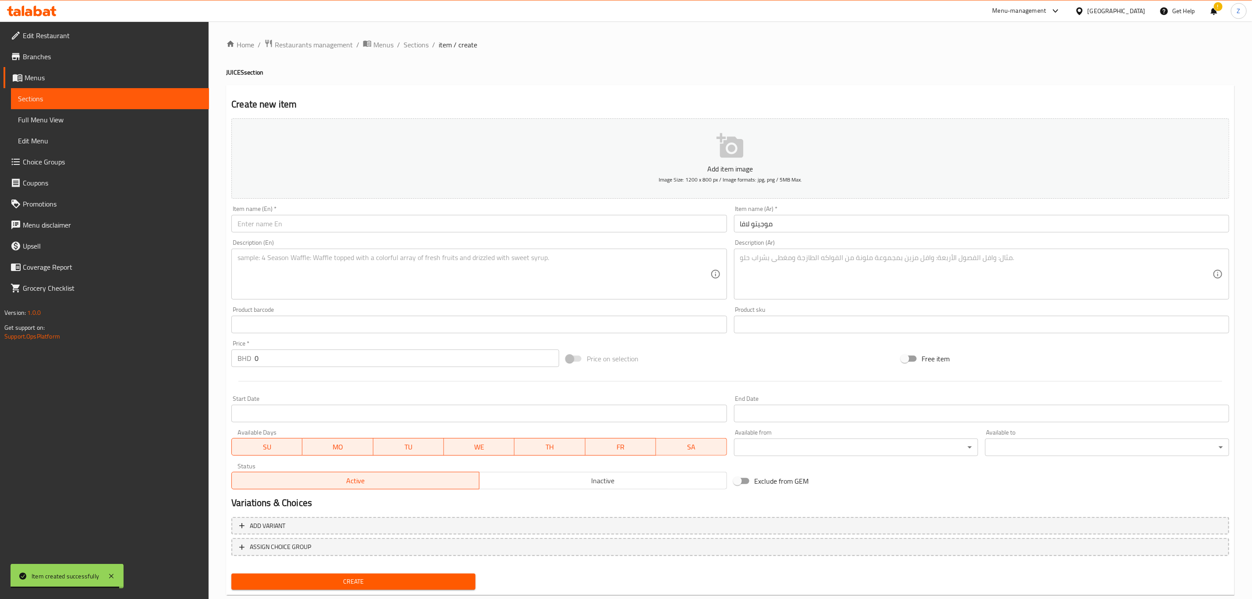
click at [831, 266] on textarea at bounding box center [976, 274] width 473 height 42
paste textarea "مشروب غازي منعش بالنعناع والليمون."
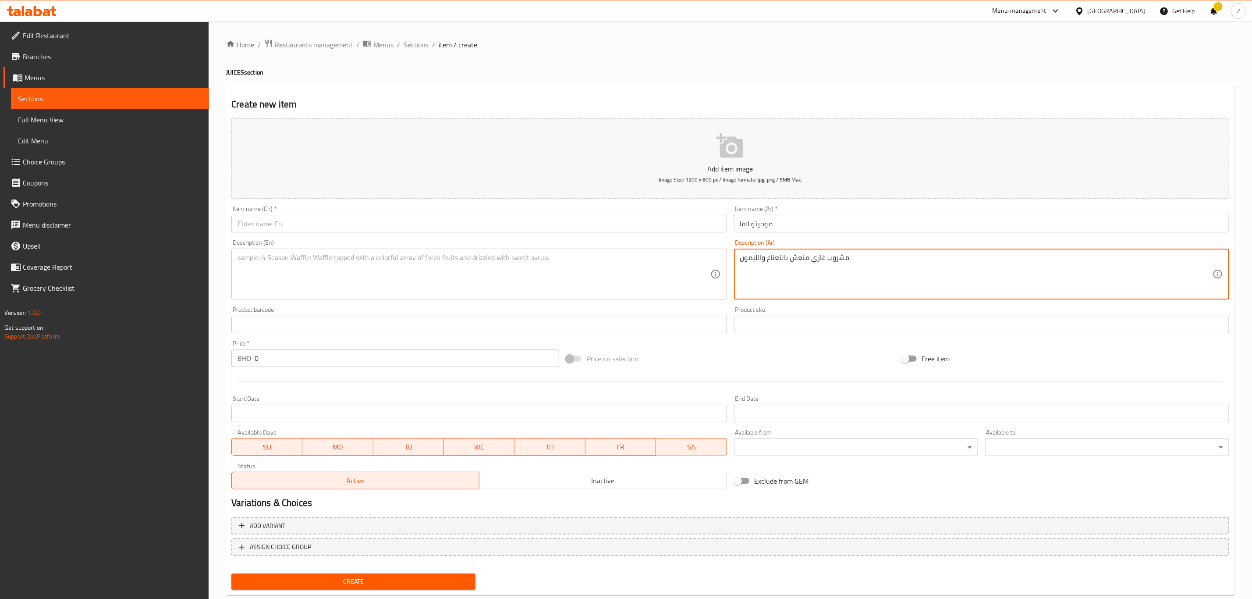
type textarea "مشروب غازي منعش بالنعناع والليمون."
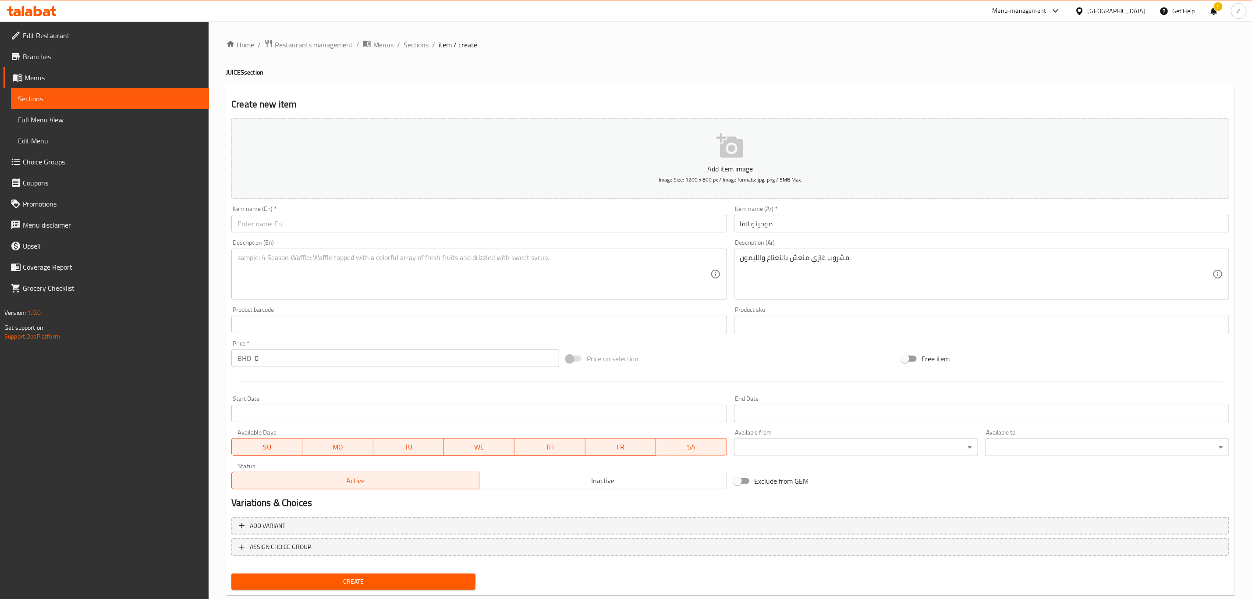
click at [281, 222] on input "text" at bounding box center [478, 224] width 495 height 18
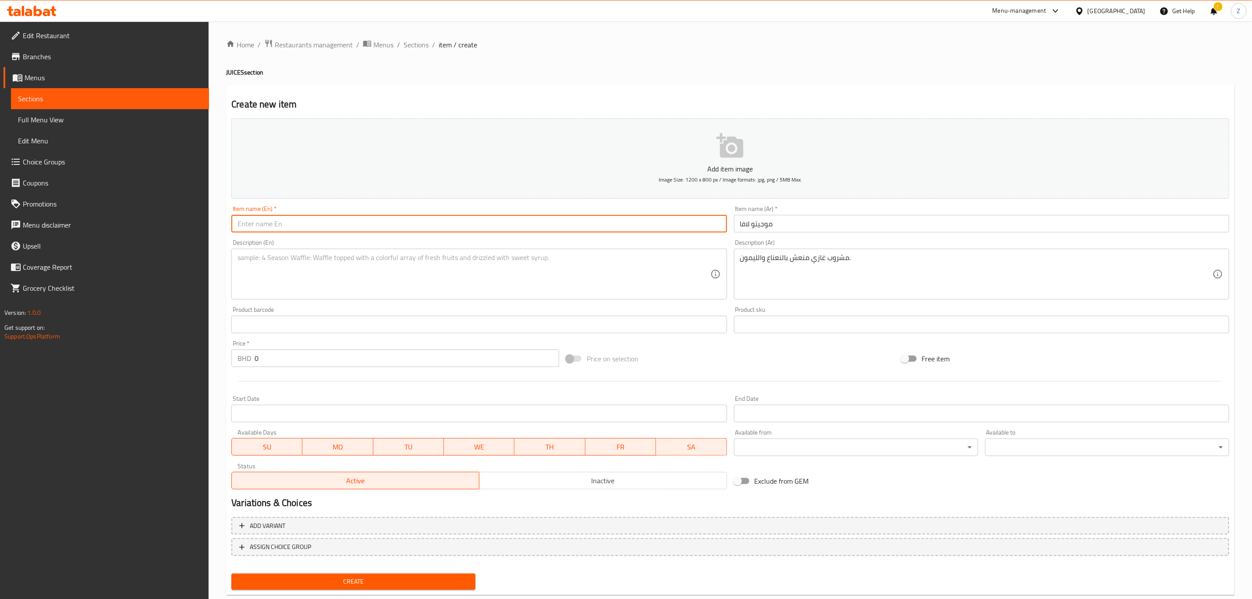
paste input "[PERSON_NAME]"
type input "[PERSON_NAME]"
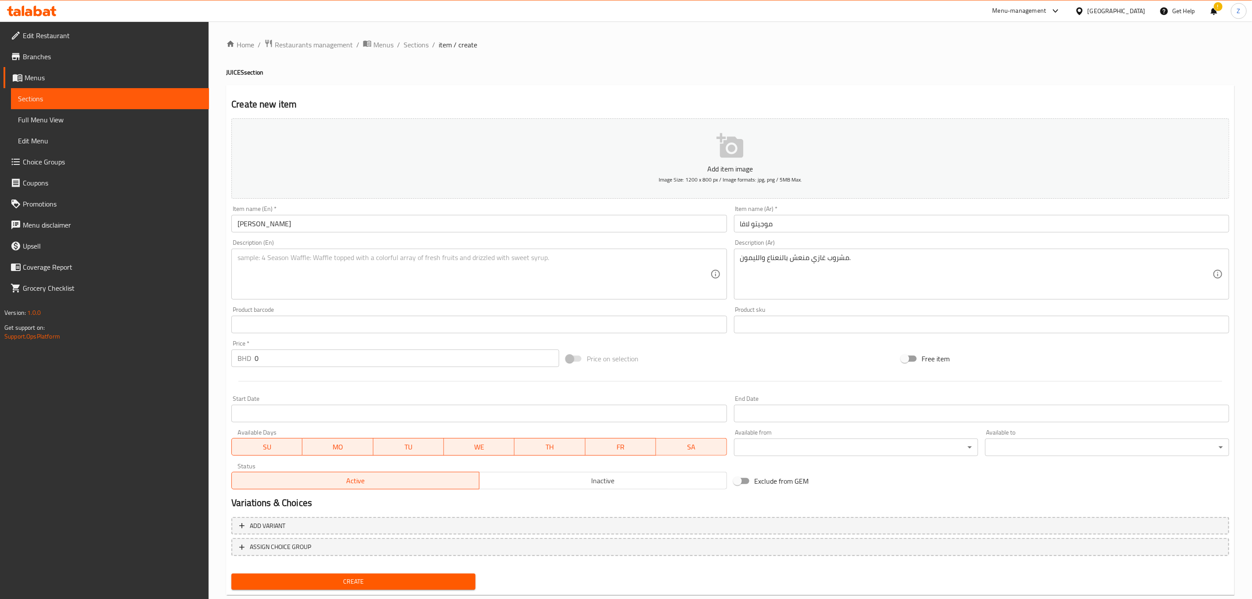
paste textarea "A vibrant mint and lime mocktail with a fizzy twist."
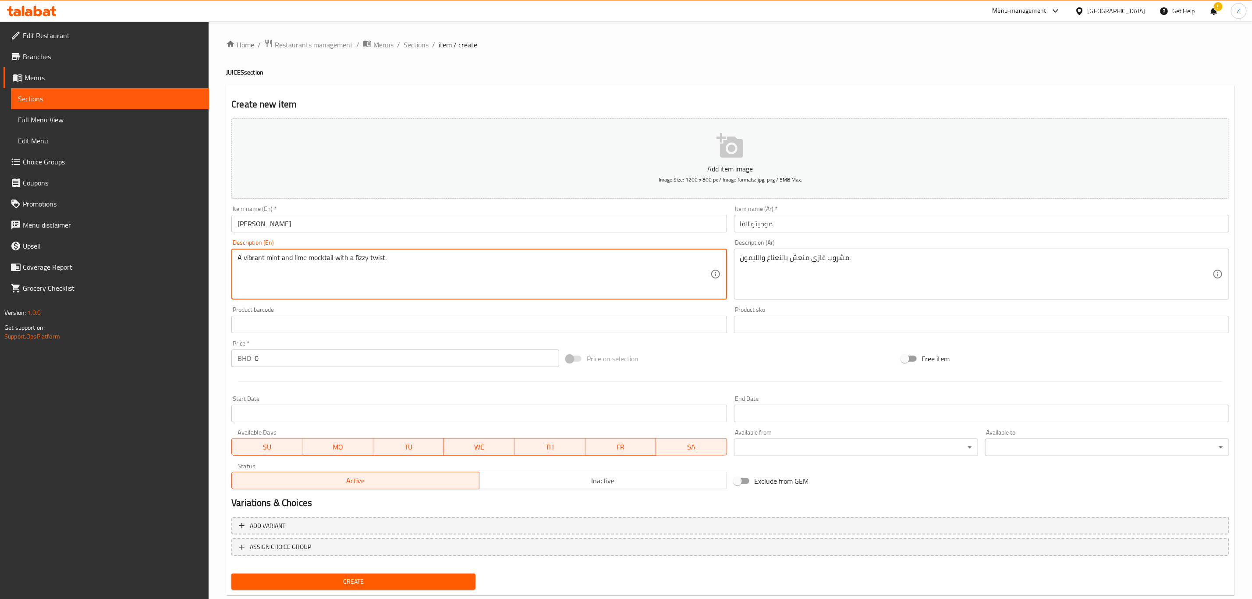
type textarea "A vibrant mint and lime mocktail with a fizzy twist."
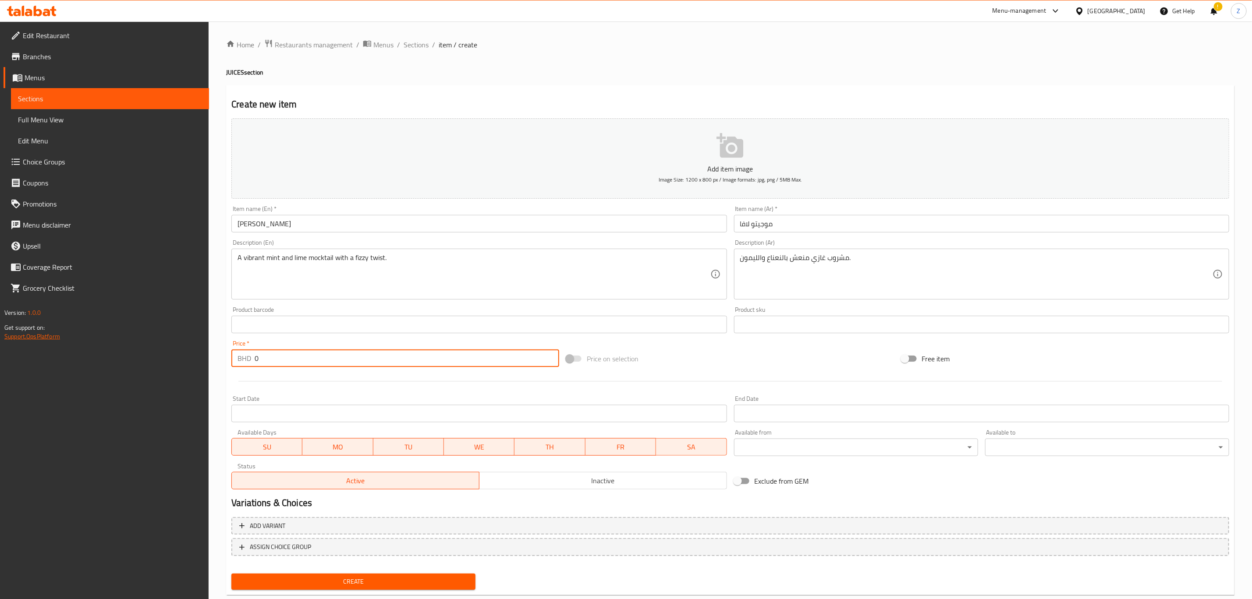
drag, startPoint x: 295, startPoint y: 362, endPoint x: 60, endPoint y: 341, distance: 236.3
click at [64, 345] on div "Edit Restaurant Branches Menus Sections Full Menu View Edit Menu Choice Groups …" at bounding box center [626, 320] width 1252 height 598
type input "1.9"
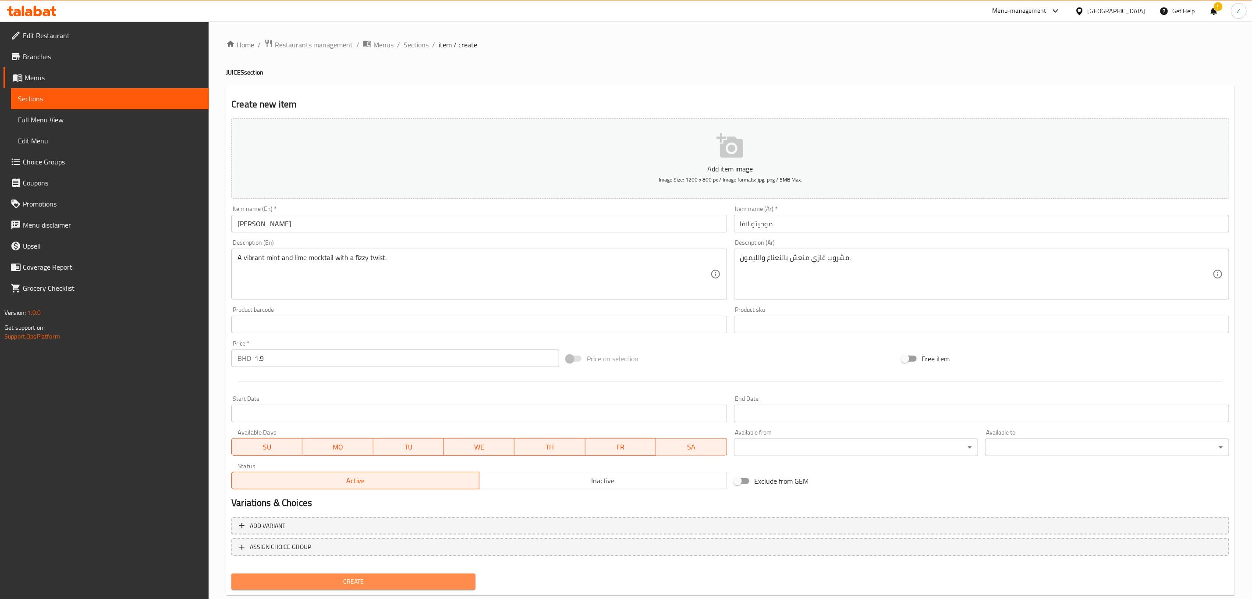
click at [333, 415] on span "Create" at bounding box center [353, 581] width 230 height 11
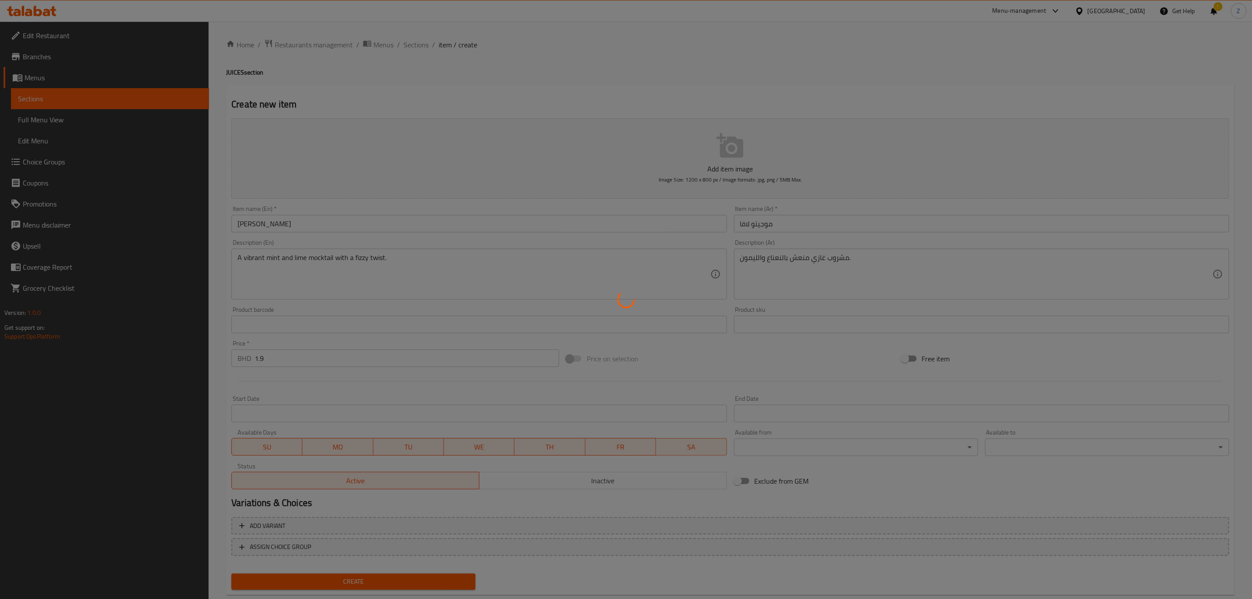
type input "0"
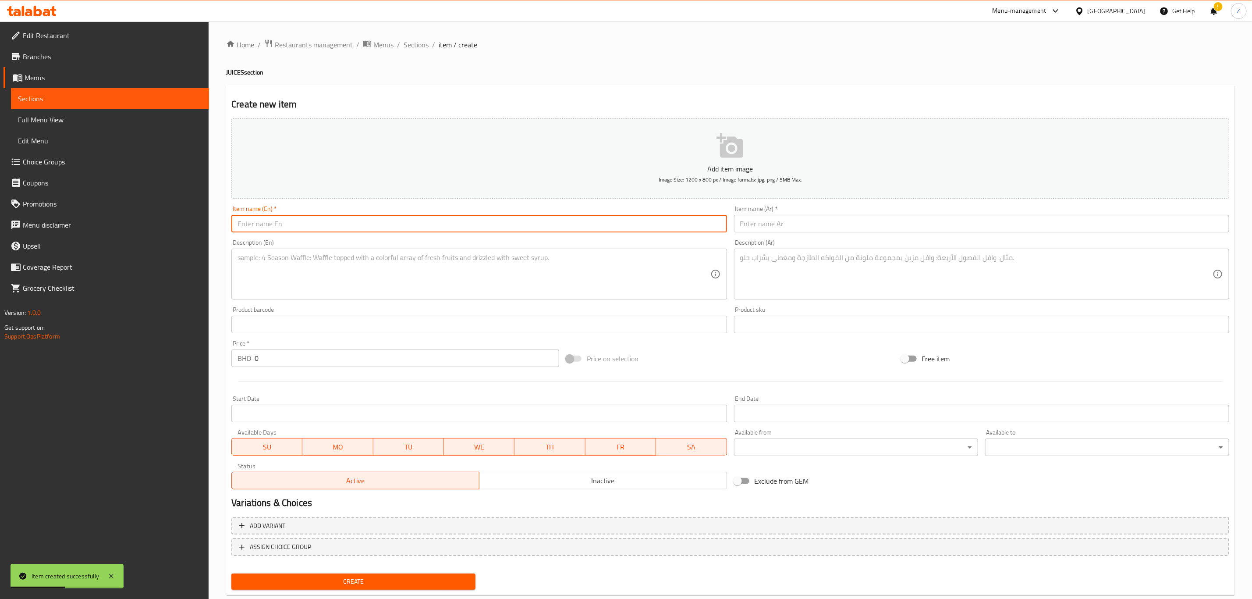
click at [318, 223] on input "text" at bounding box center [478, 224] width 495 height 18
paste input "SOFT DRINK"
type input "SOFT DRINK"
click at [256, 279] on textarea at bounding box center [474, 274] width 473 height 42
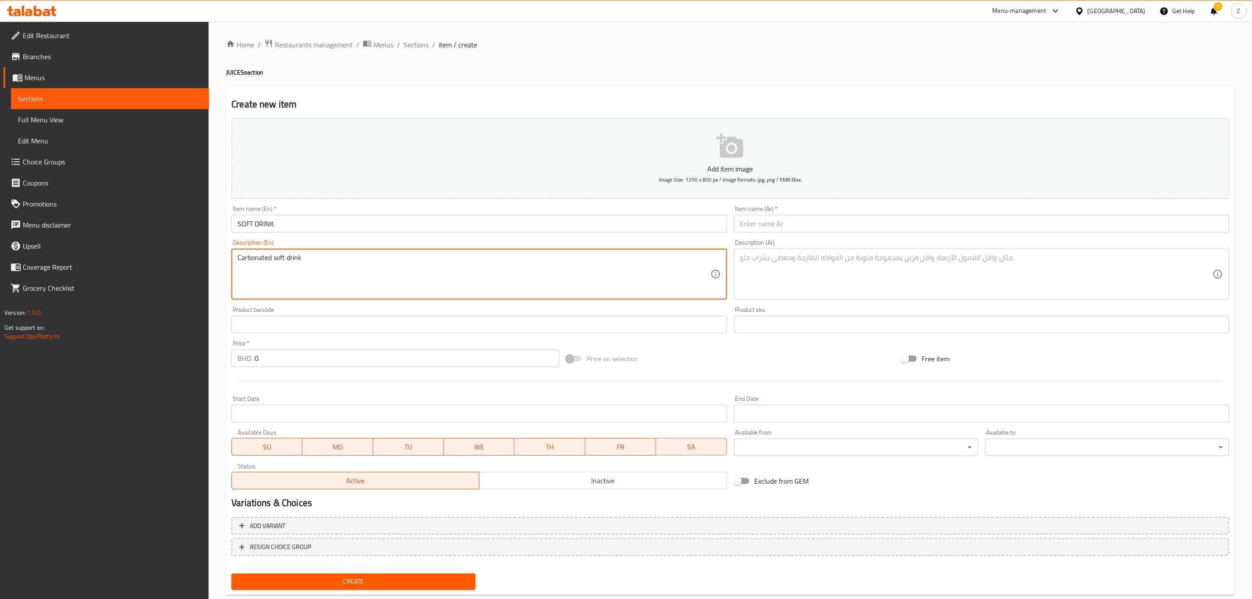
type textarea "Carbonated soft drink"
click at [831, 216] on input "text" at bounding box center [981, 224] width 495 height 18
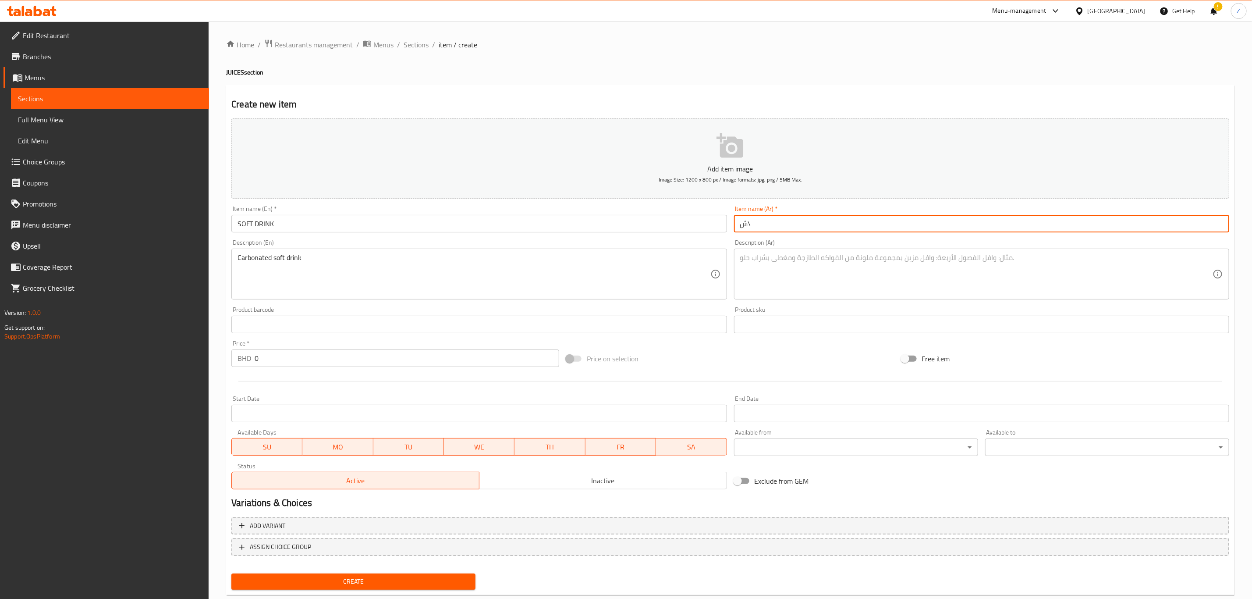
type input "ش"
type input "ك"
type input "مشروب غازي"
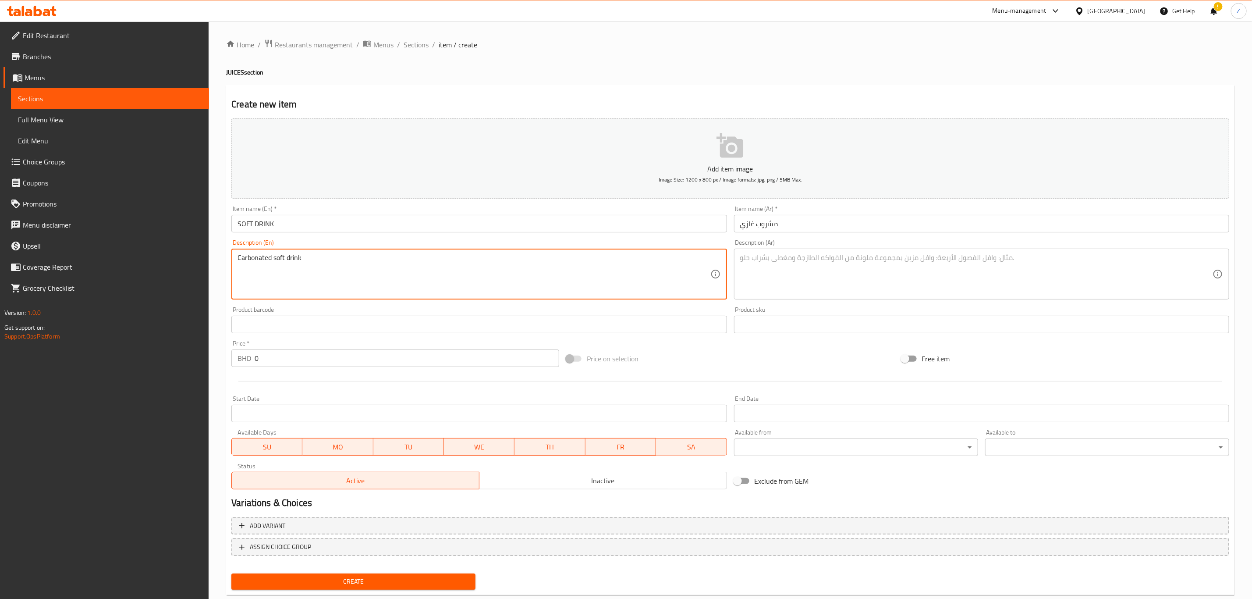
click at [288, 259] on textarea "Carbonated soft drink" at bounding box center [474, 274] width 473 height 42
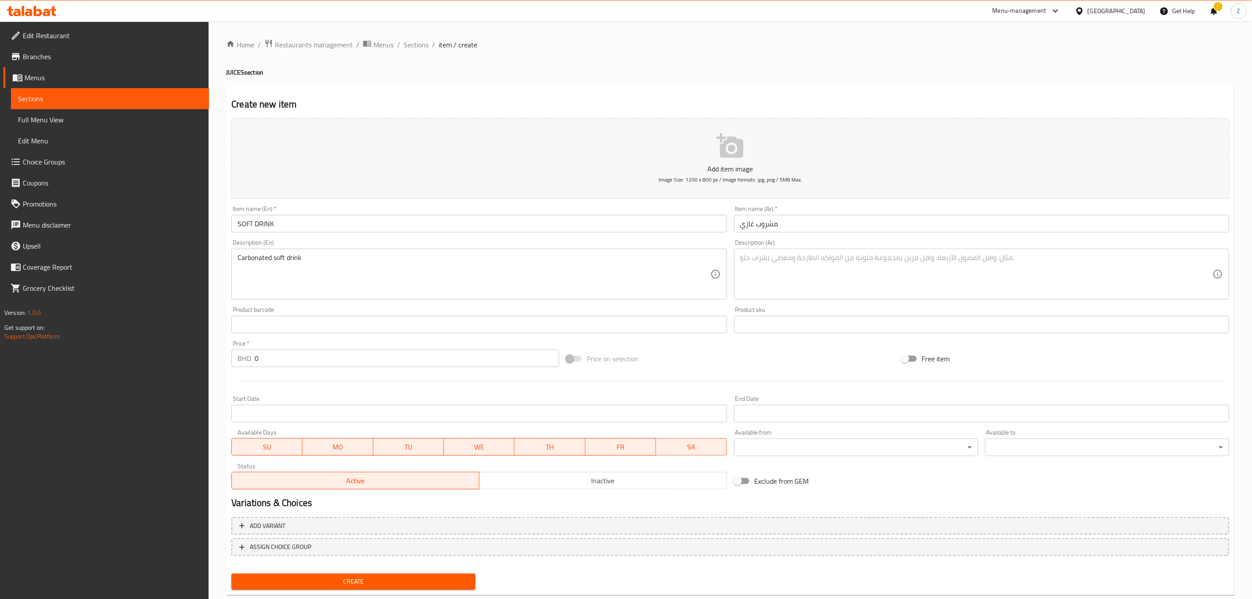
click at [782, 256] on textarea at bounding box center [976, 274] width 473 height 42
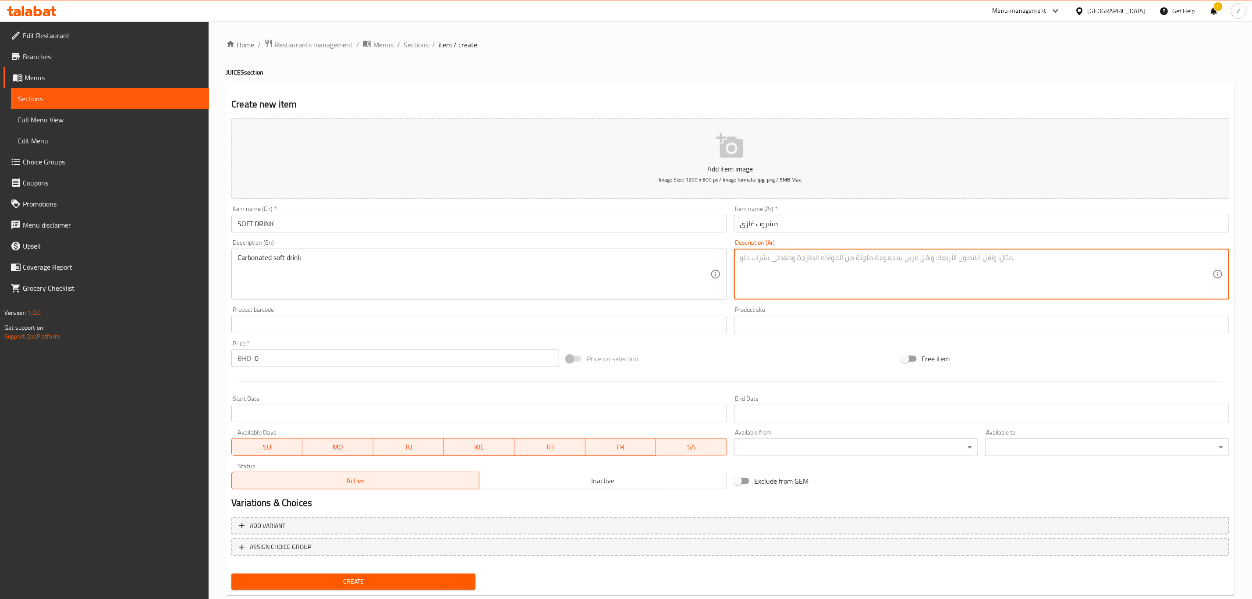
paste textarea "مشروب [PERSON_NAME]"
type textarea "مشروب [PERSON_NAME]"
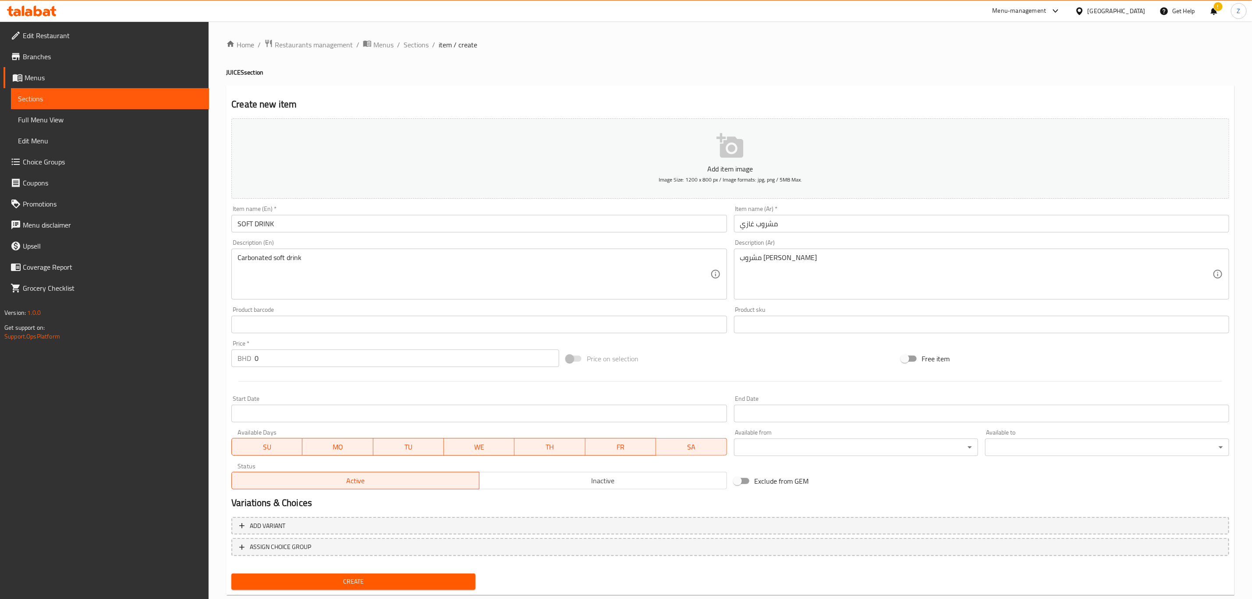
click at [297, 360] on input "0" at bounding box center [407, 358] width 305 height 18
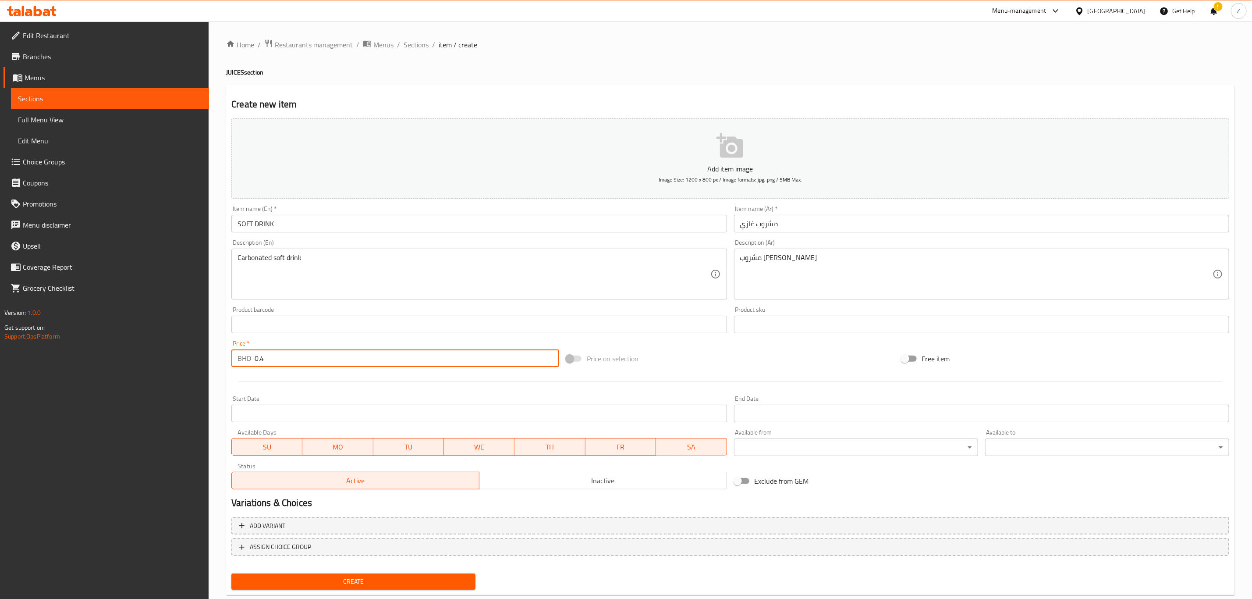
type input "0.4"
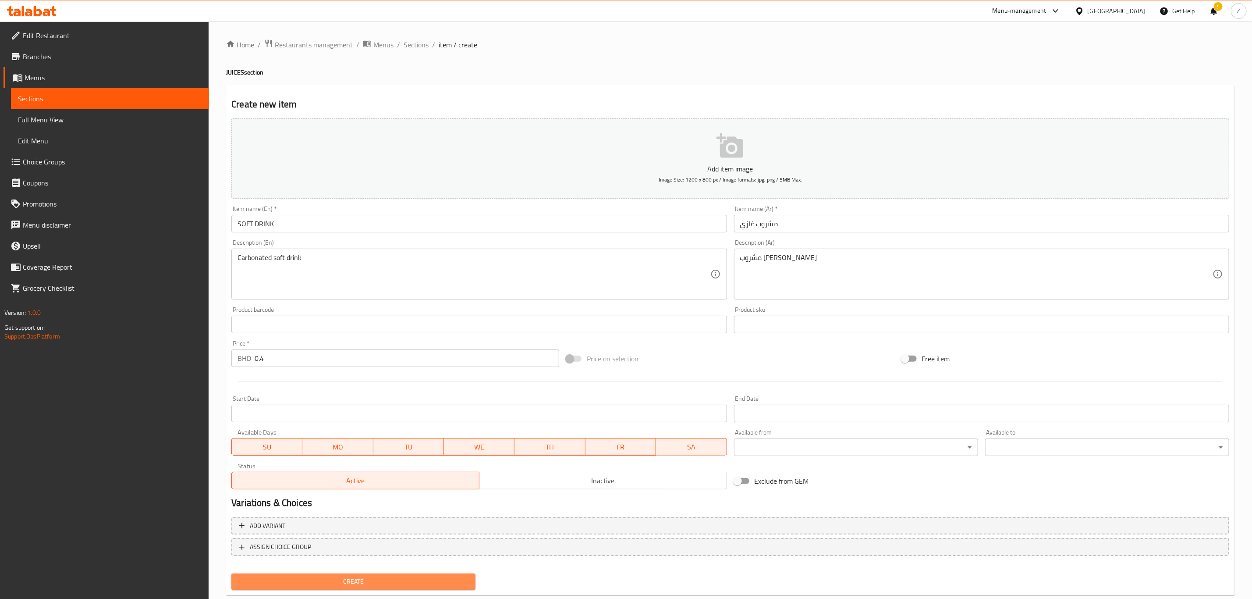
click at [365, 415] on span "Create" at bounding box center [353, 581] width 230 height 11
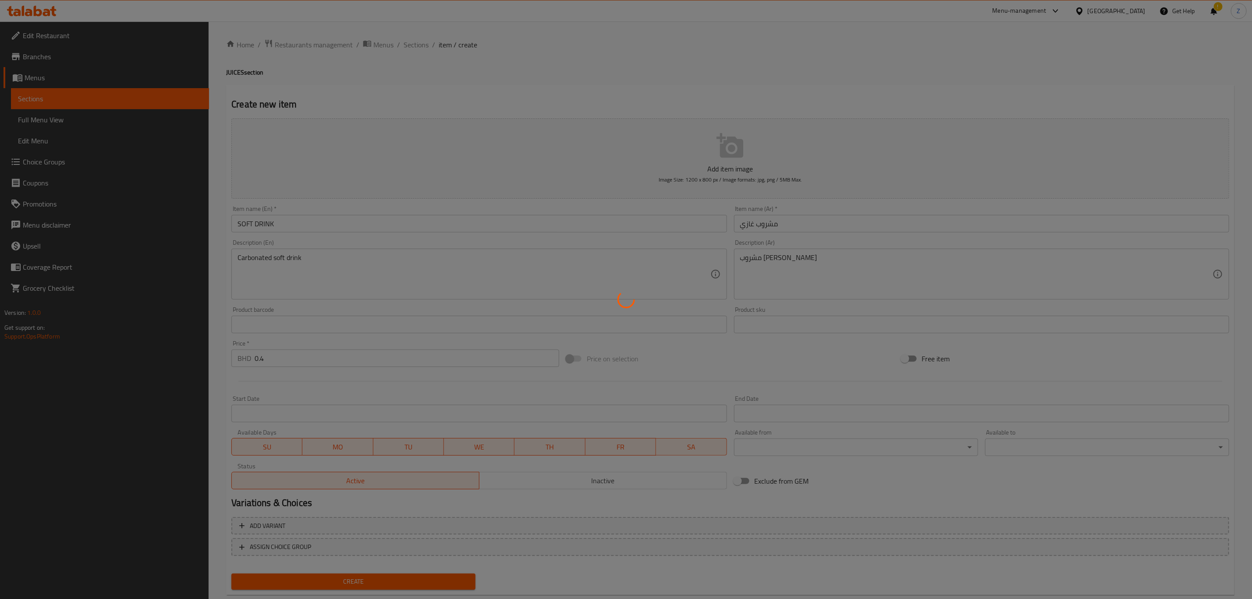
type input "0"
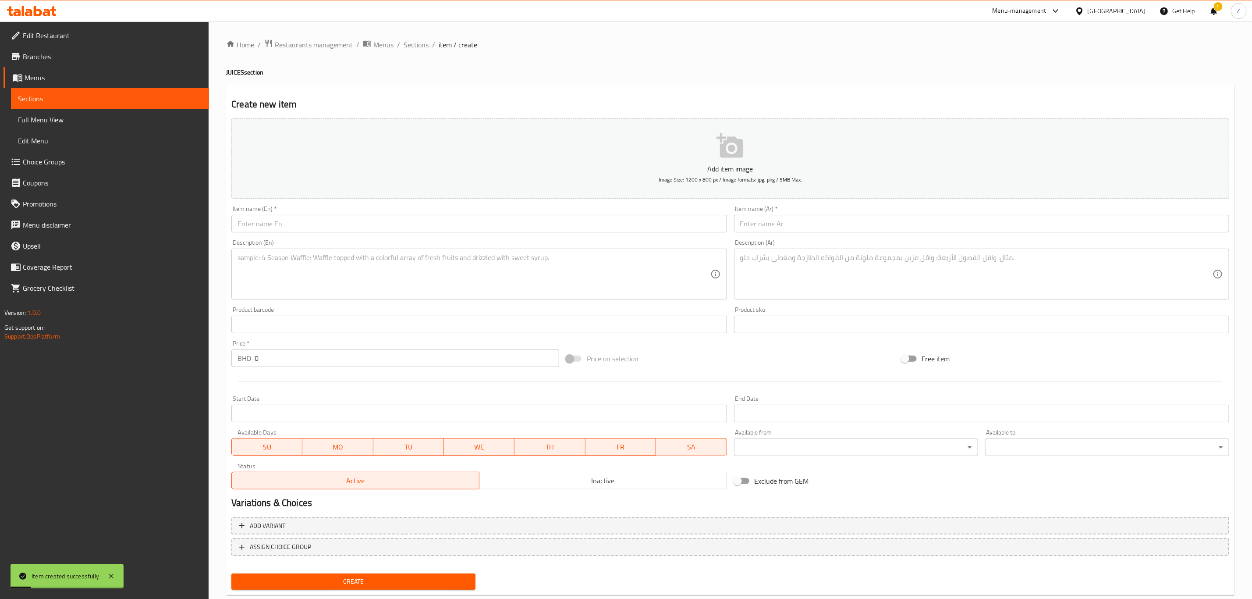
click at [423, 41] on span "Sections" at bounding box center [416, 44] width 25 height 11
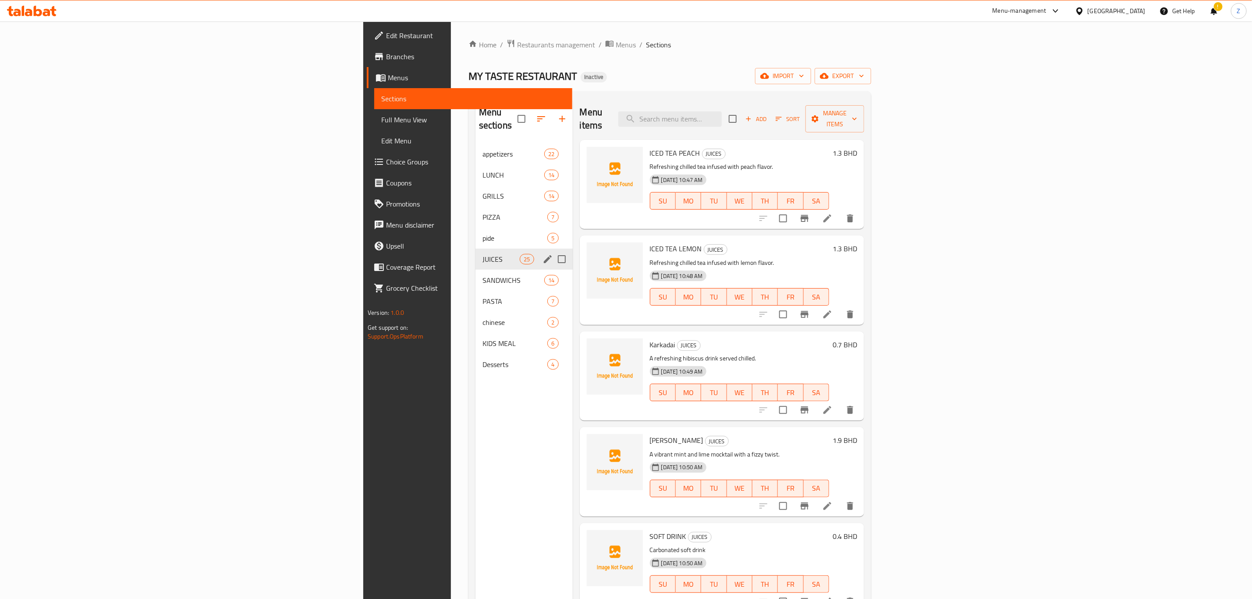
click at [476, 253] on div "JUICES 25" at bounding box center [524, 259] width 97 height 21
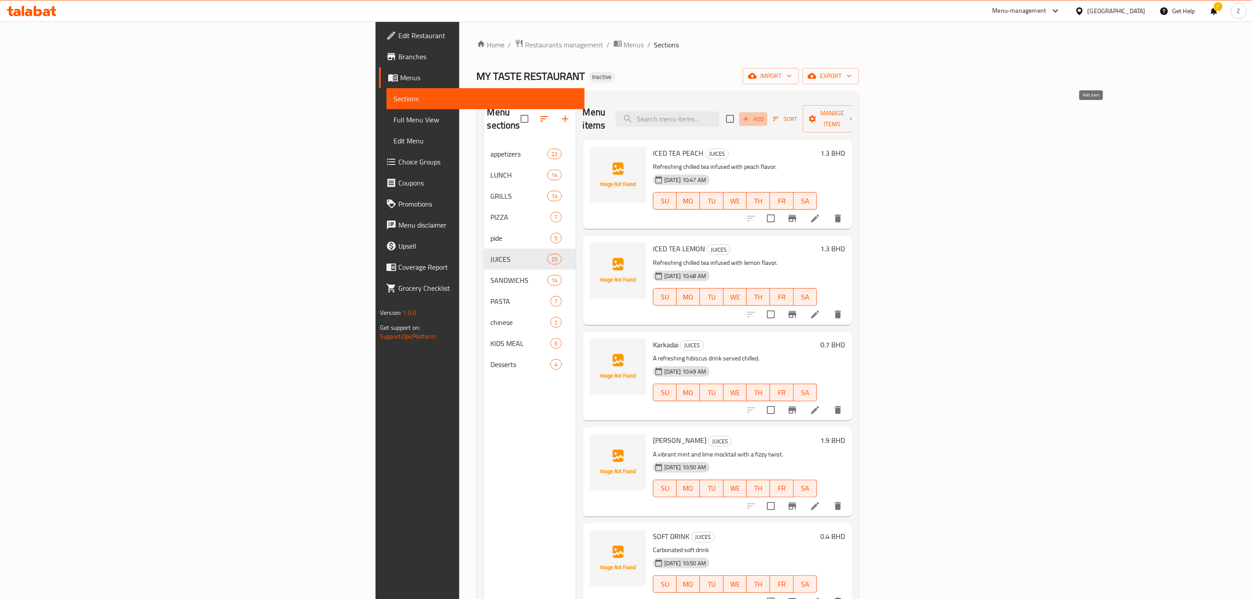
click at [765, 114] on span "Add" at bounding box center [754, 119] width 24 height 10
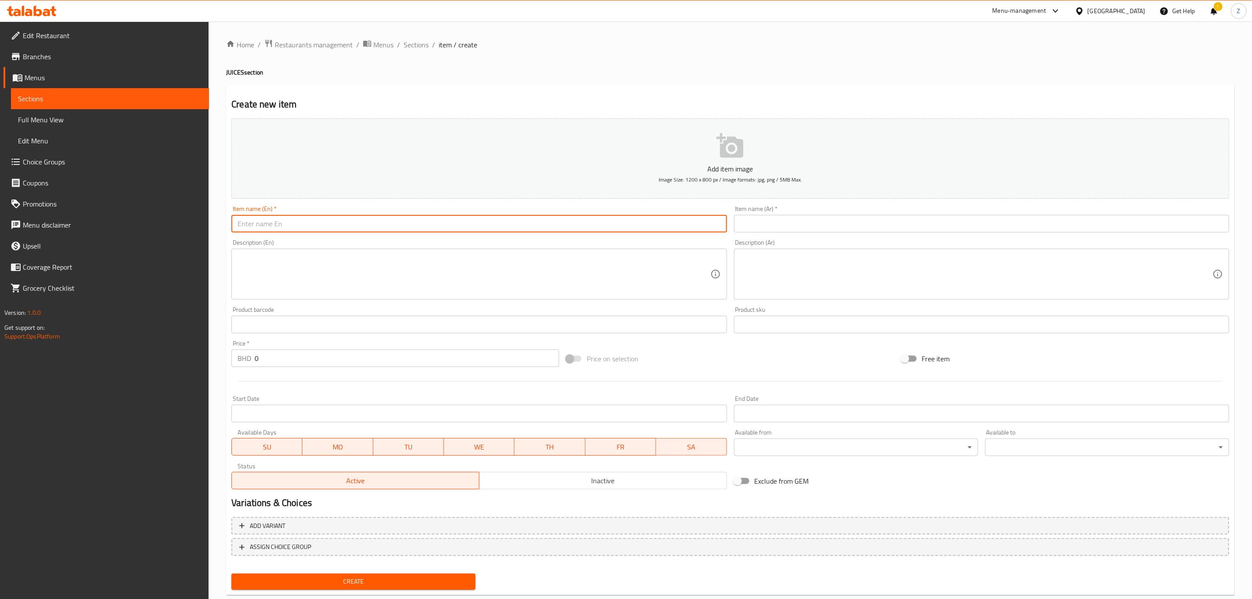
click at [283, 224] on input "text" at bounding box center [478, 224] width 495 height 18
paste input "WATER"
type input "WATER"
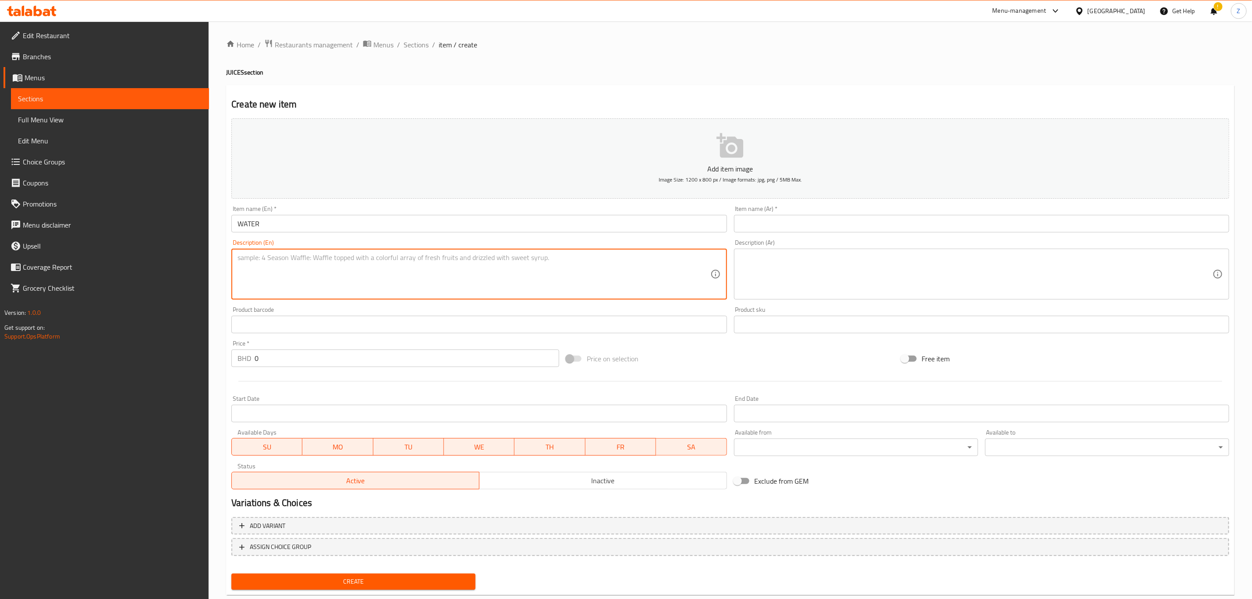
click at [254, 262] on textarea at bounding box center [474, 274] width 473 height 42
type textarea "m"
type textarea "Mineral water"
click at [797, 223] on input "text" at bounding box center [981, 224] width 495 height 18
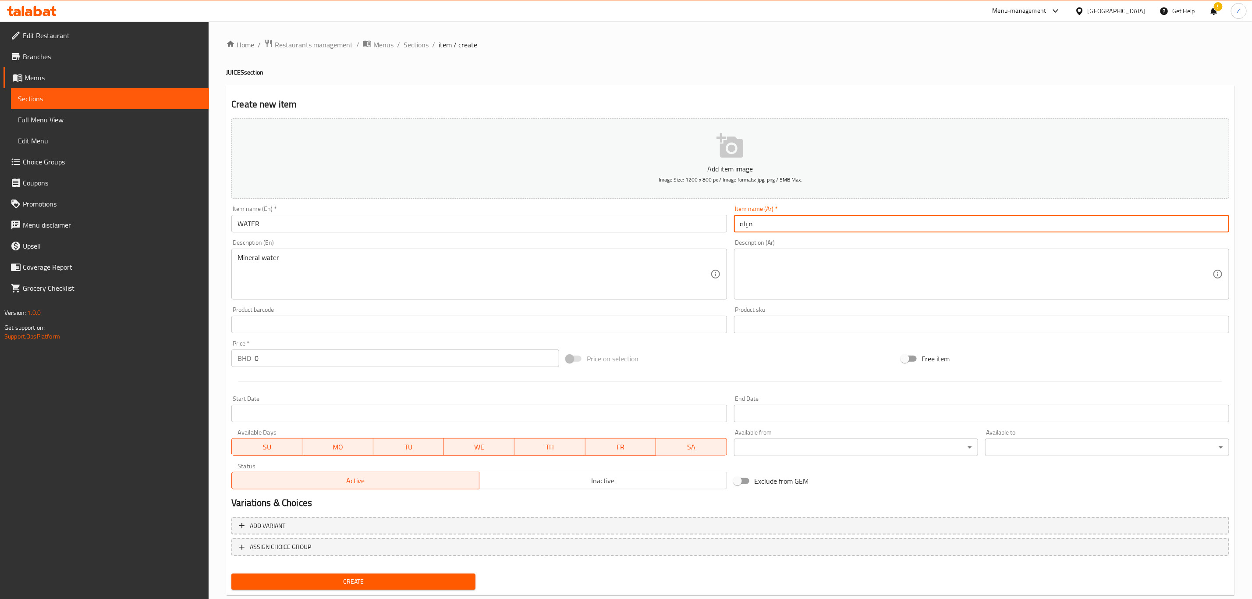
type input "مياه"
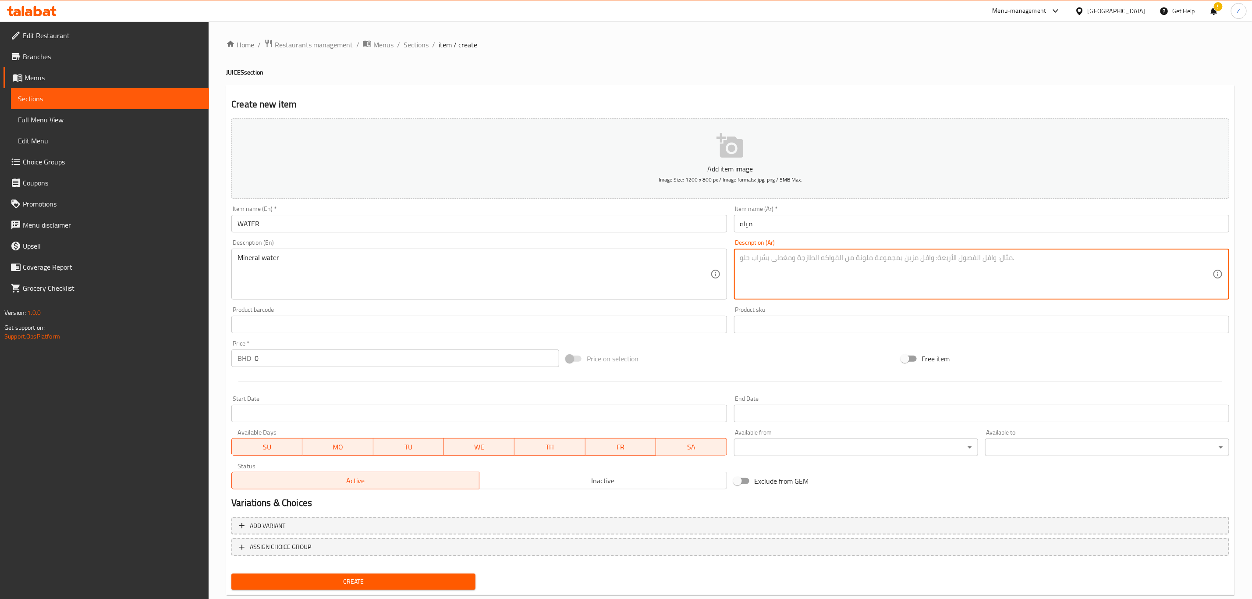
click at [782, 262] on textarea at bounding box center [976, 274] width 473 height 42
type textarea "مياه معدنية"
click at [288, 362] on input "0" at bounding box center [407, 358] width 305 height 18
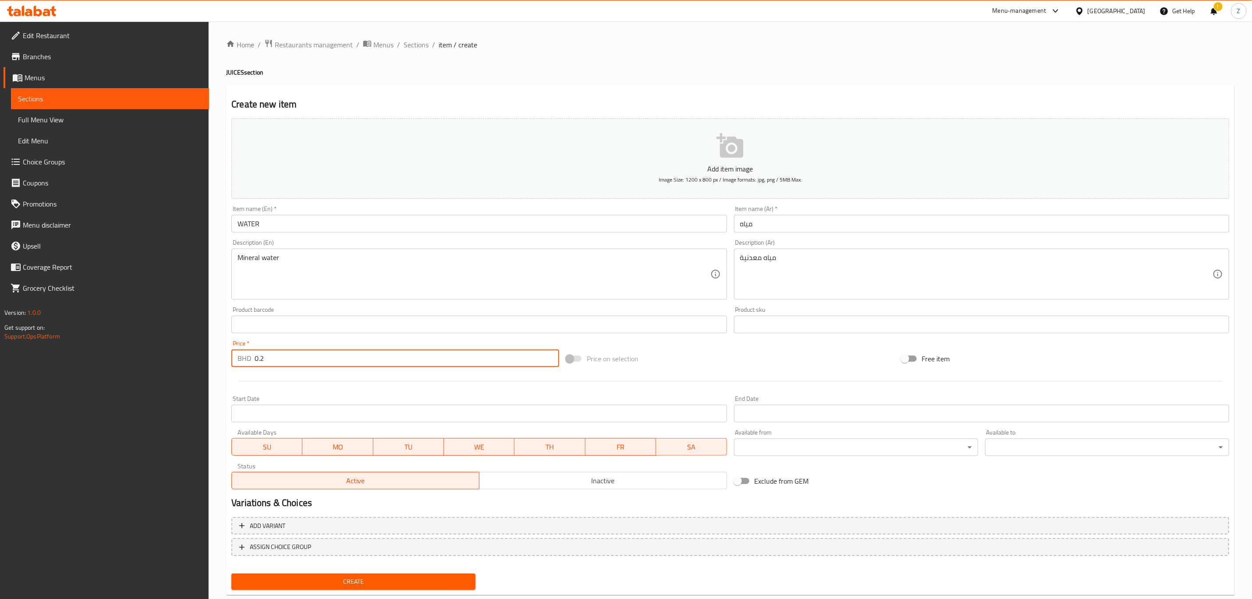
type input "0.2"
click at [353, 415] on div "Create" at bounding box center [353, 581] width 251 height 23
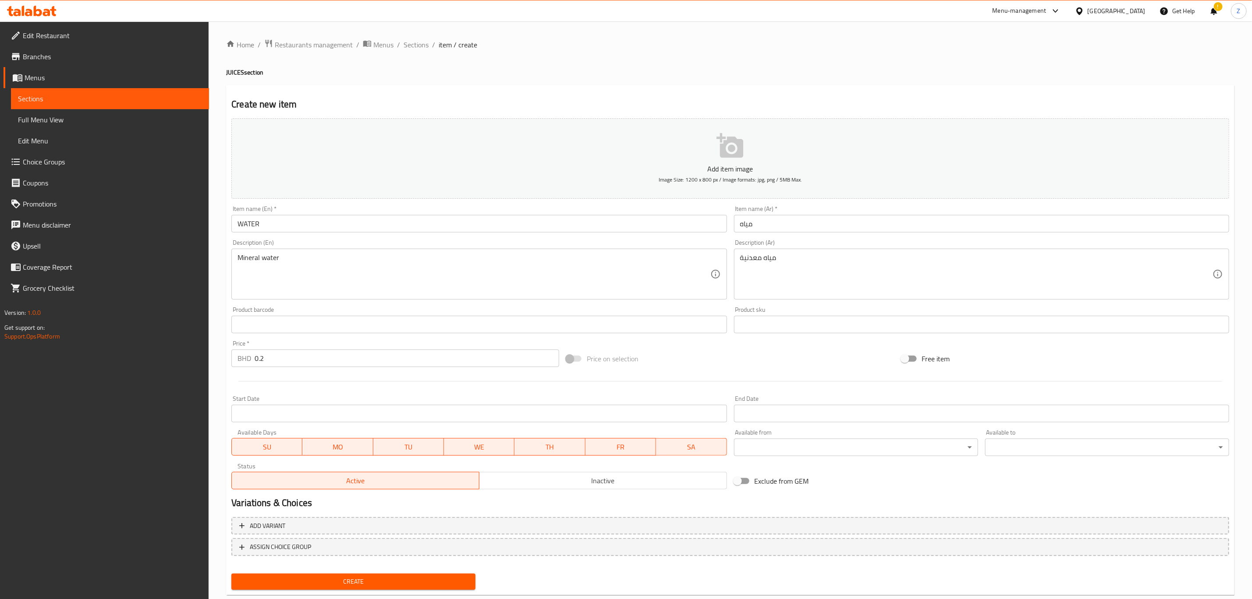
click at [357, 415] on span "Create" at bounding box center [353, 581] width 230 height 11
type input "0"
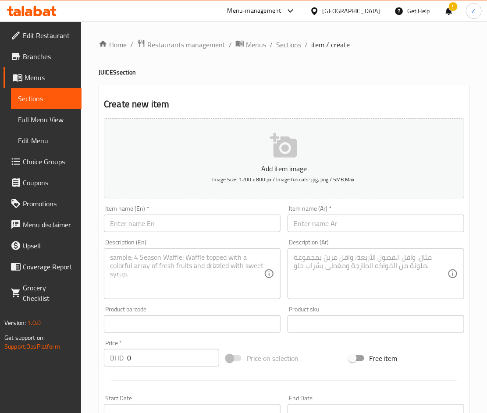
click at [279, 44] on span "Sections" at bounding box center [288, 44] width 25 height 11
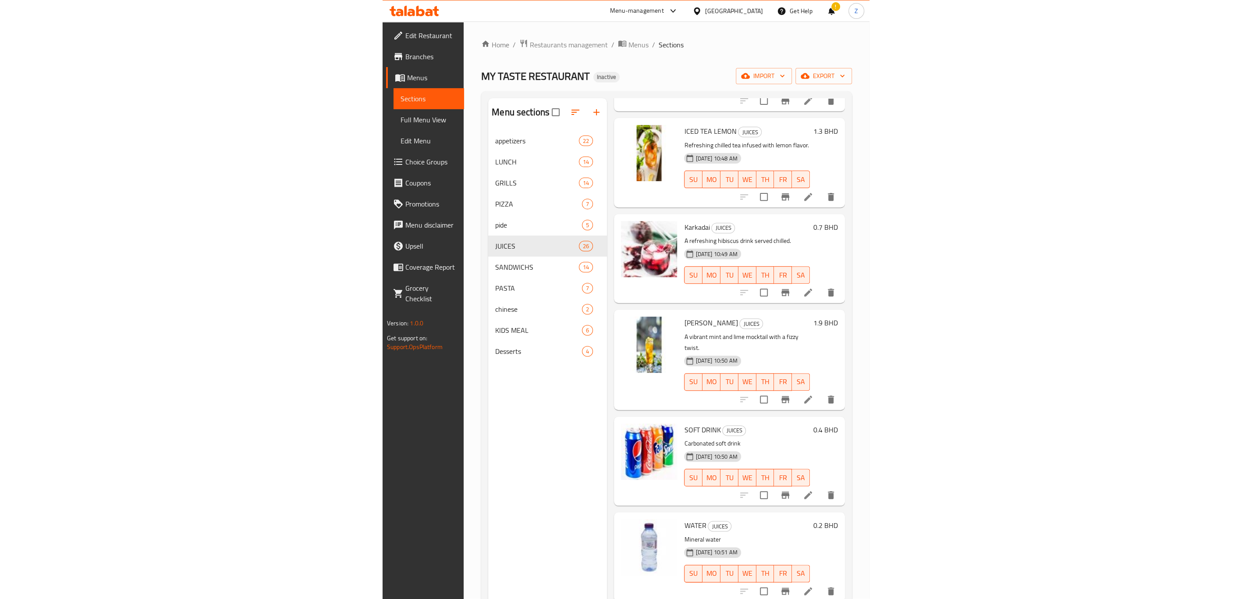
scroll to position [132, 0]
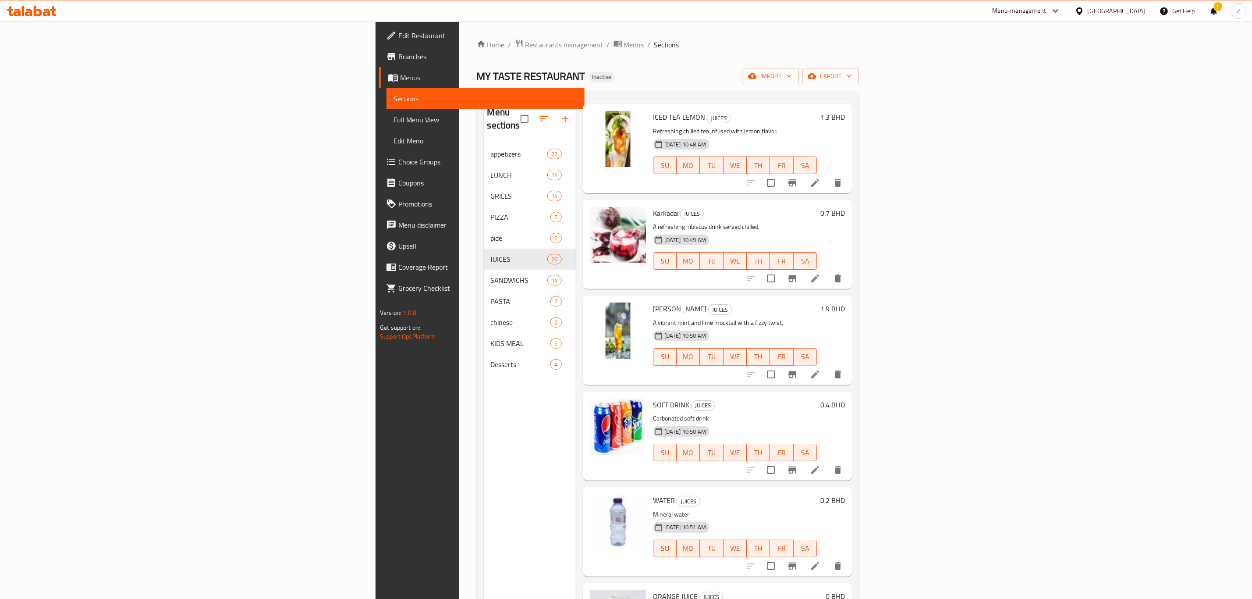
click at [614, 46] on icon "breadcrumb" at bounding box center [618, 44] width 8 height 6
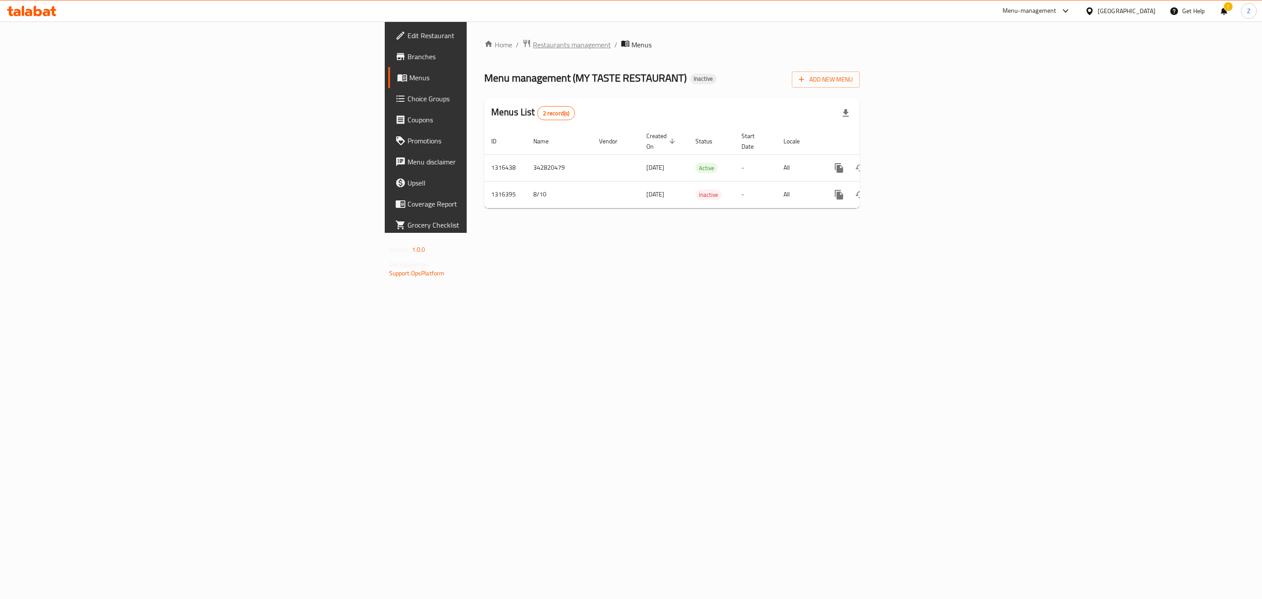
click at [533, 47] on span "Restaurants management" at bounding box center [572, 44] width 78 height 11
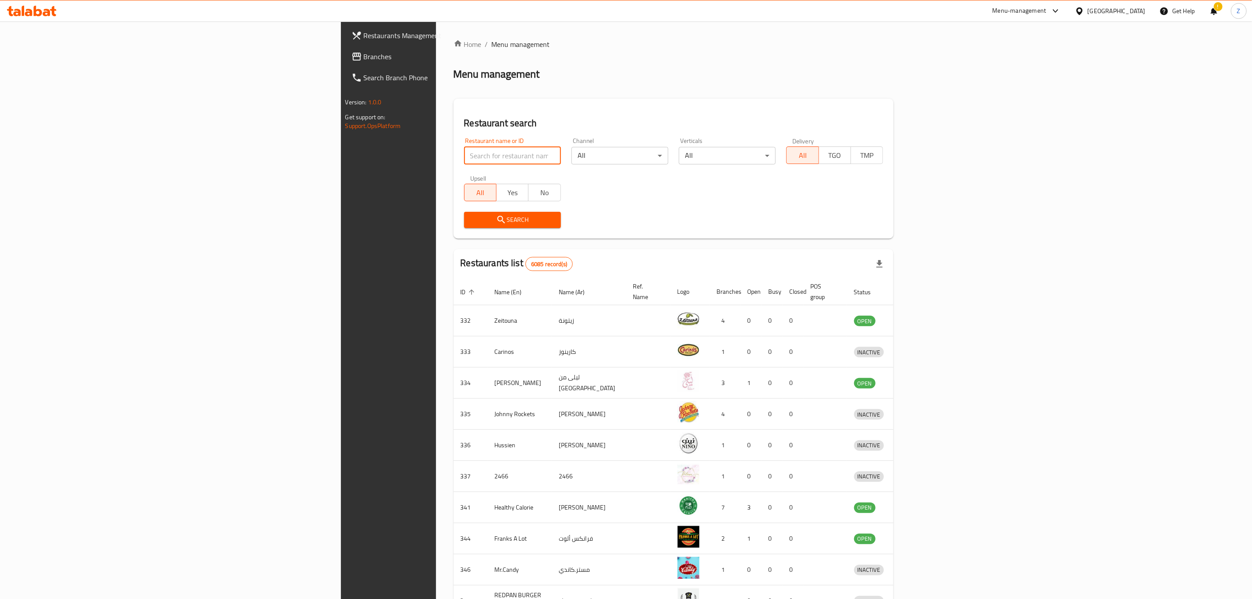
click at [464, 154] on input "search" at bounding box center [512, 156] width 97 height 18
click button "Search" at bounding box center [512, 220] width 97 height 16
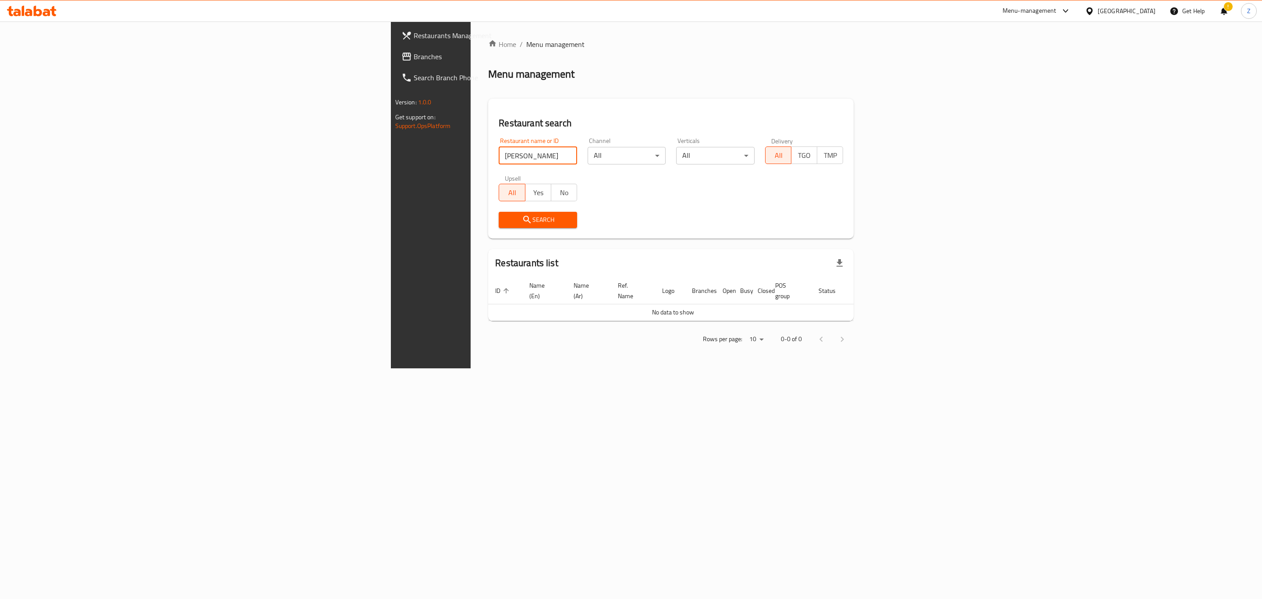
click at [499, 156] on input "[PERSON_NAME]" at bounding box center [538, 156] width 78 height 18
type input "Rayan"
click at [506, 215] on span "Search" at bounding box center [538, 219] width 64 height 11
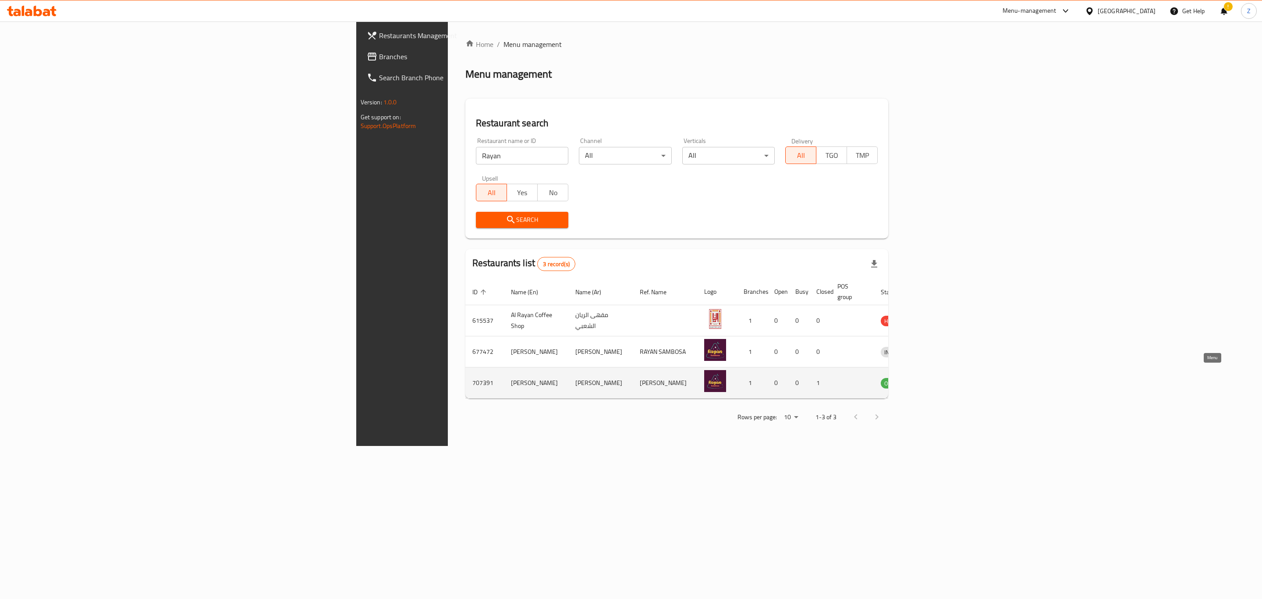
click at [831, 378] on icon "enhanced table" at bounding box center [933, 382] width 11 height 11
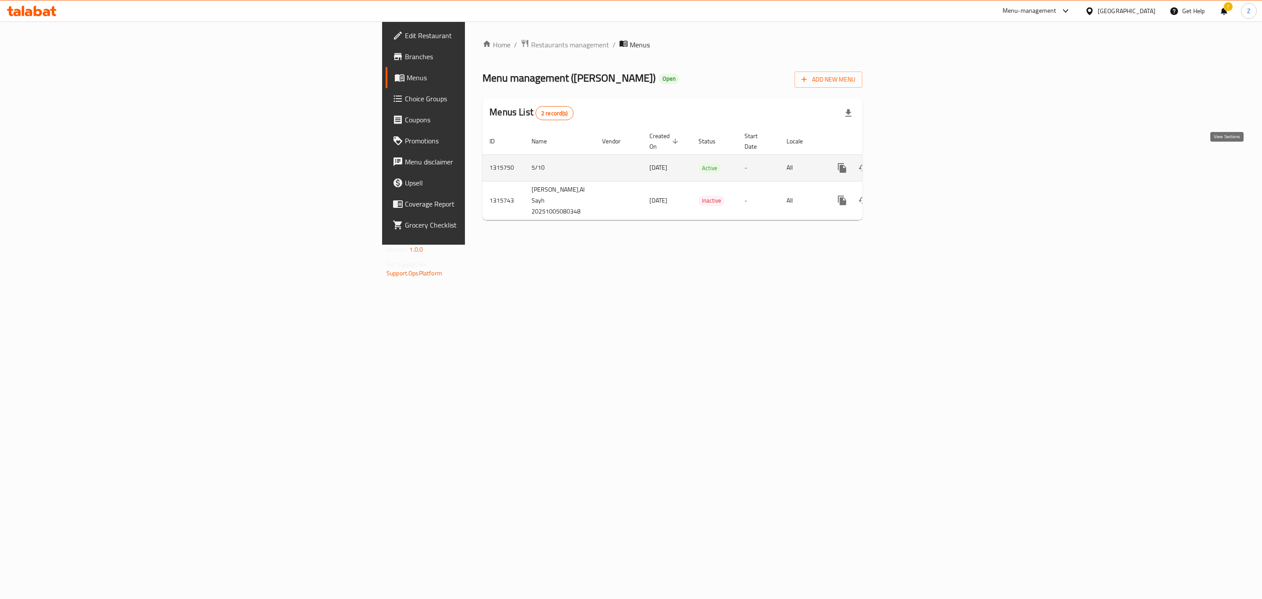
click at [831, 163] on icon "enhanced table" at bounding box center [905, 168] width 11 height 11
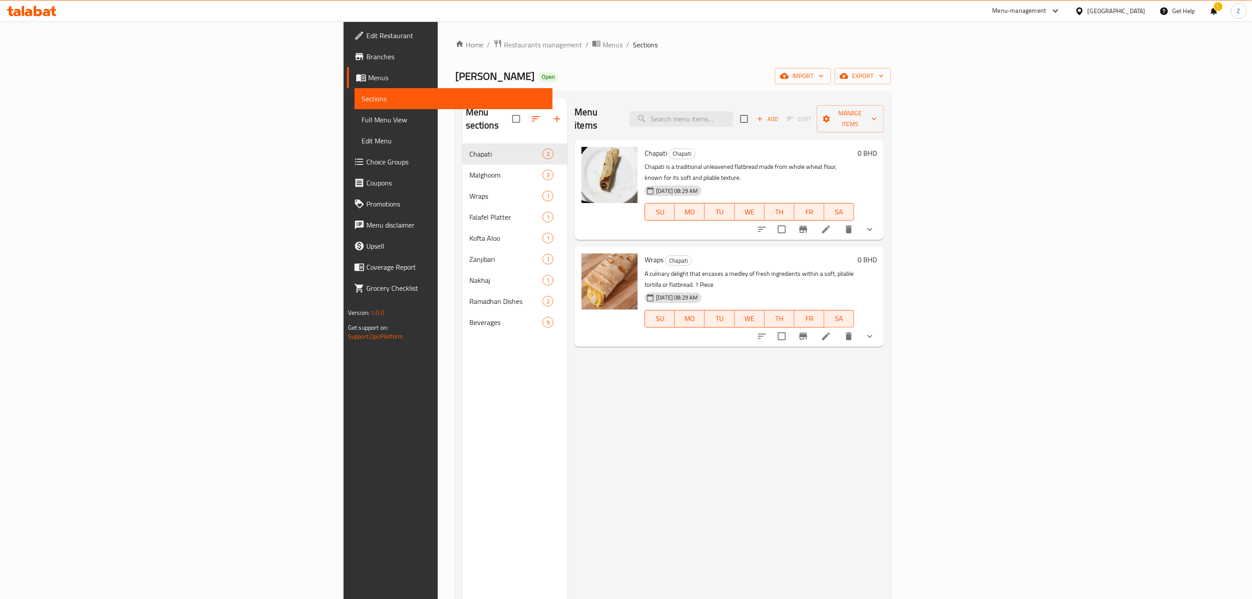
click at [646, 415] on div "Menu items Add Sort Manage items Chapati Chapati Chapati is a traditional unlea…" at bounding box center [726, 397] width 316 height 599
